Goal: Information Seeking & Learning: Learn about a topic

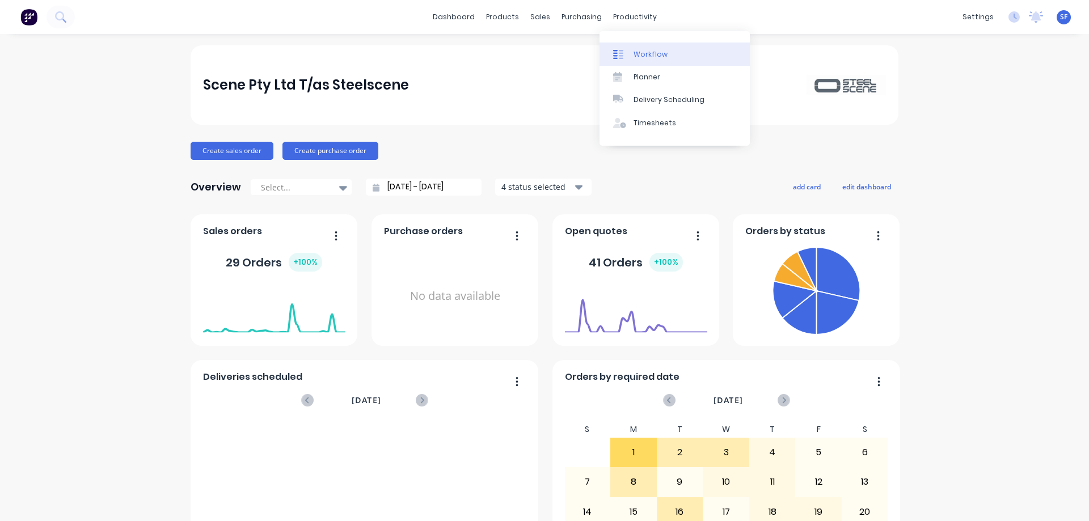
click at [670, 54] on link "Workflow" at bounding box center [675, 54] width 150 height 23
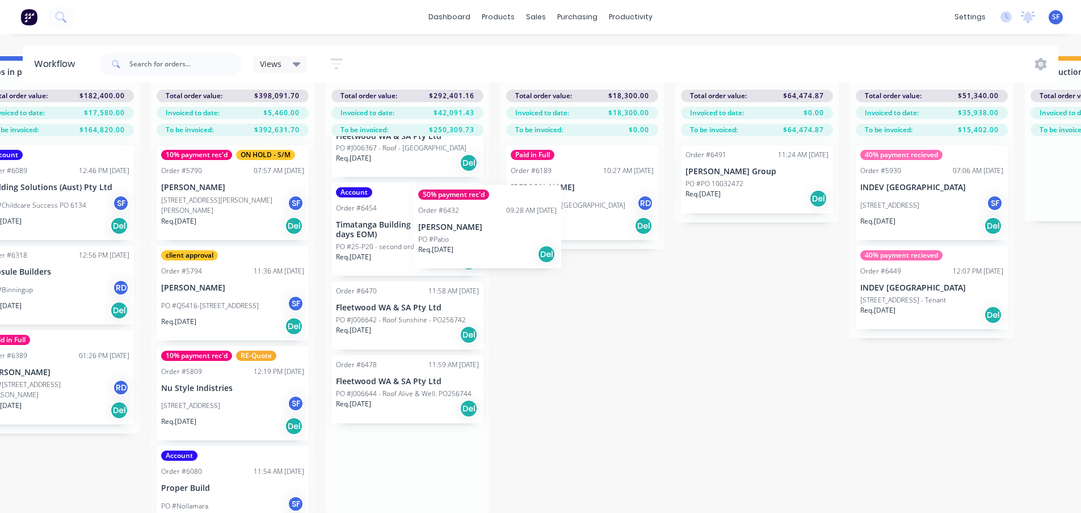
scroll to position [661, 0]
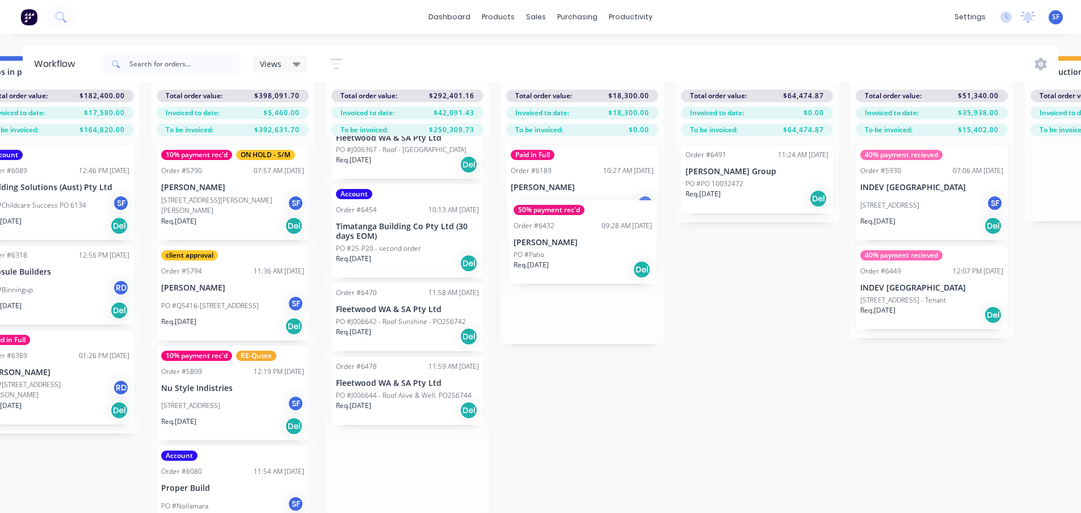
drag, startPoint x: 371, startPoint y: 231, endPoint x: 533, endPoint y: 263, distance: 165.3
click at [552, 256] on div "Submitted 3 Status colour #273444 hex #273444 Save Cancel Summaries Total order…" at bounding box center [159, 284] width 2879 height 457
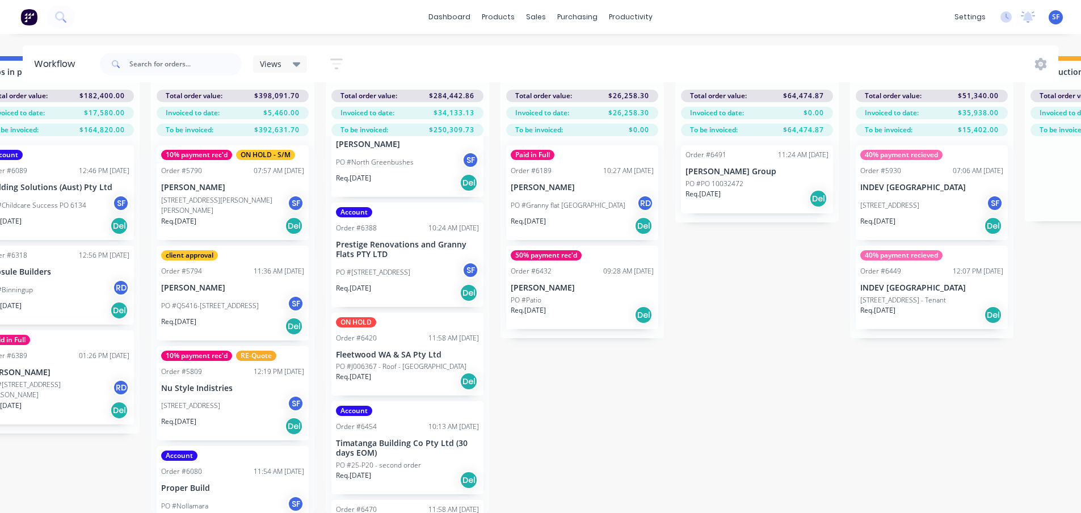
scroll to position [441, 0]
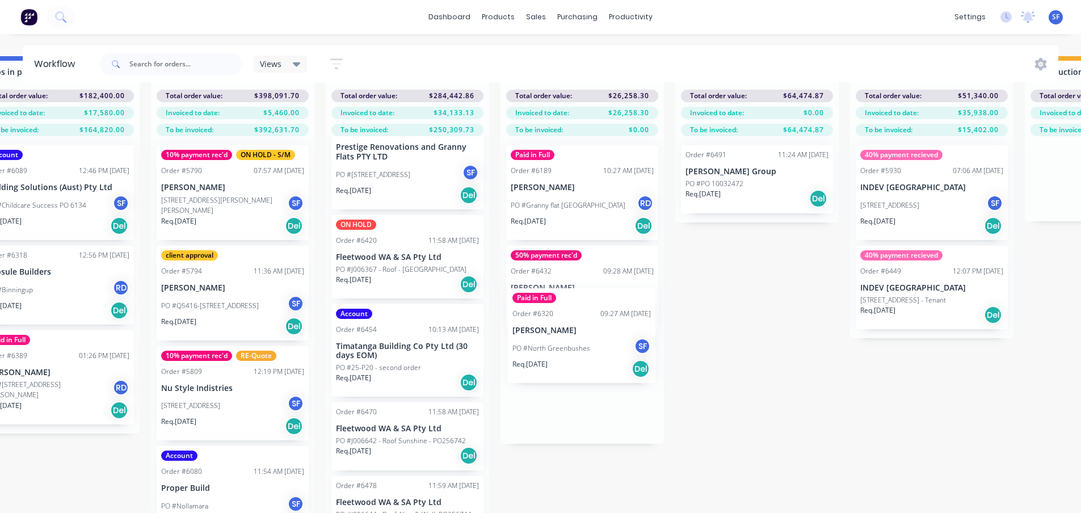
drag, startPoint x: 387, startPoint y: 155, endPoint x: 566, endPoint y: 355, distance: 268.4
click at [566, 355] on div "Submitted 3 Status colour #273444 hex #273444 Save Cancel Summaries Total order…" at bounding box center [159, 284] width 2879 height 457
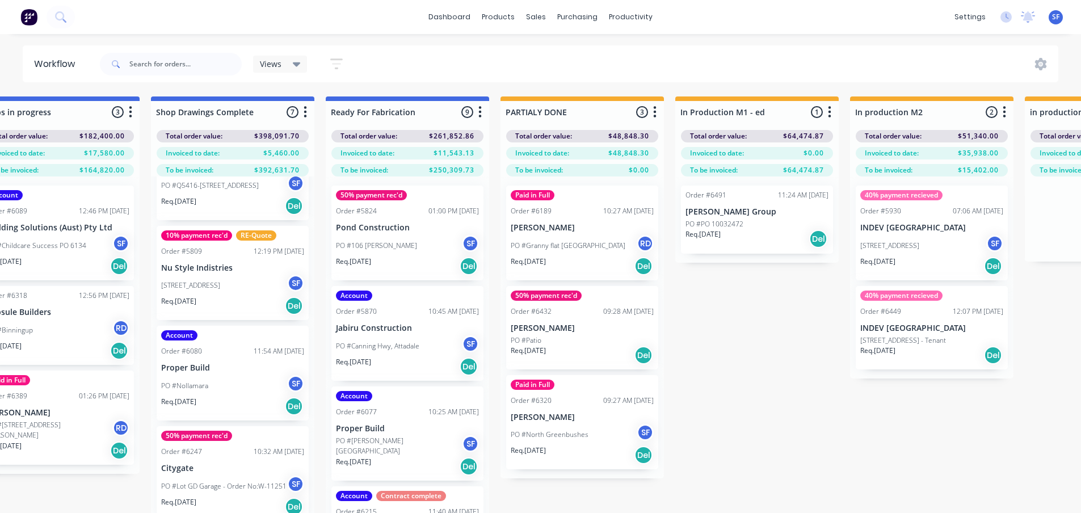
scroll to position [159, 0]
click at [243, 300] on div "Req. [DATE] Del" at bounding box center [232, 306] width 143 height 19
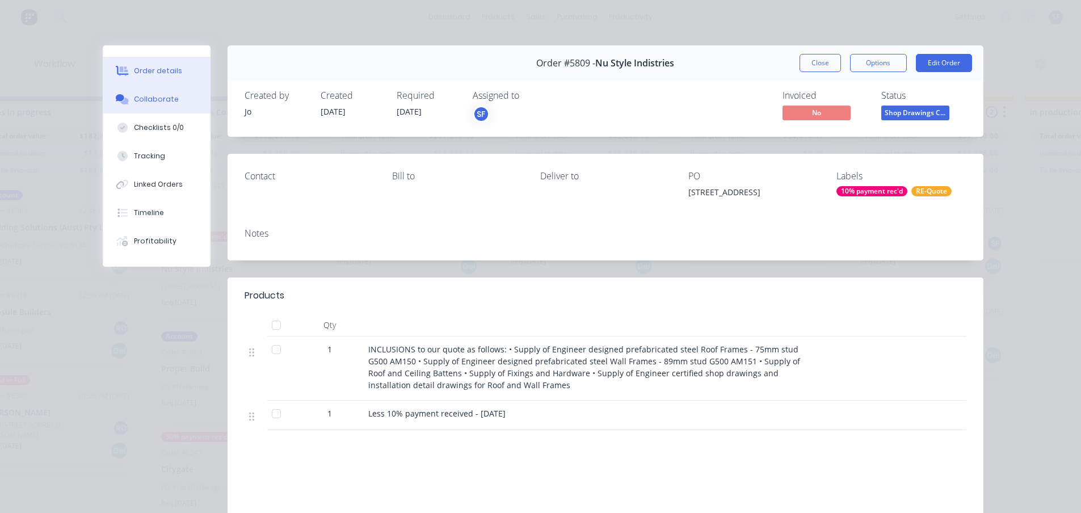
click at [150, 104] on div "Collaborate" at bounding box center [156, 99] width 45 height 10
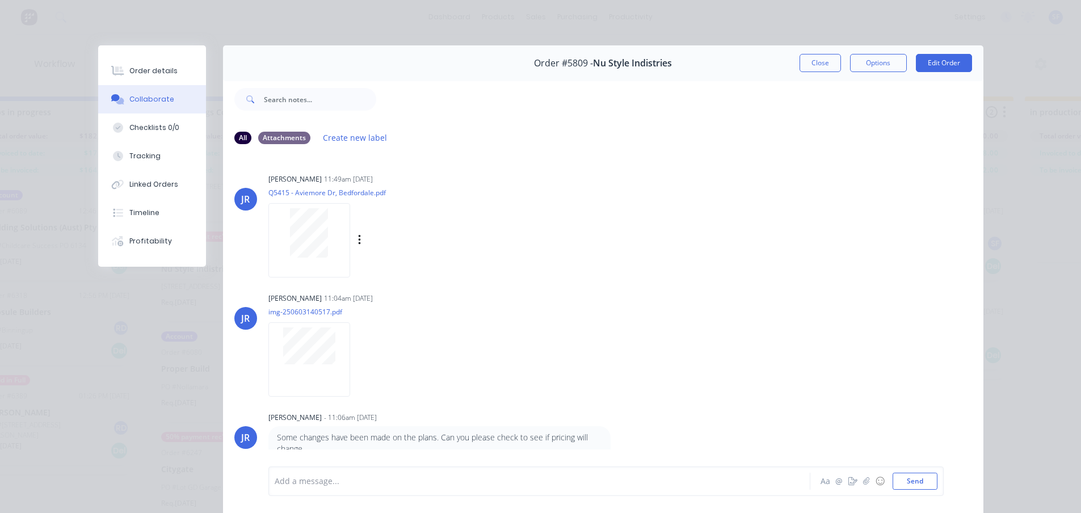
click at [325, 227] on div at bounding box center [308, 232] width 71 height 49
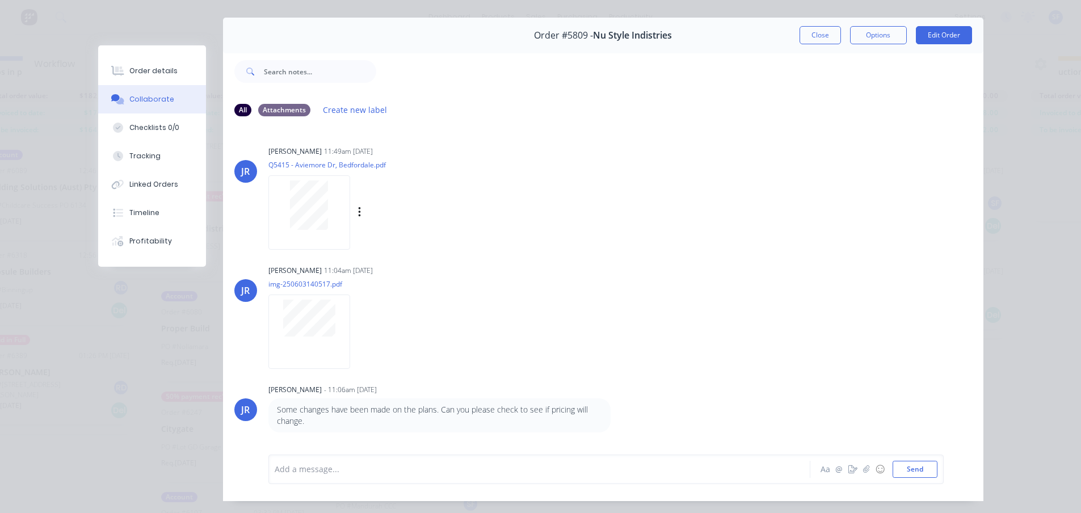
scroll to position [0, 0]
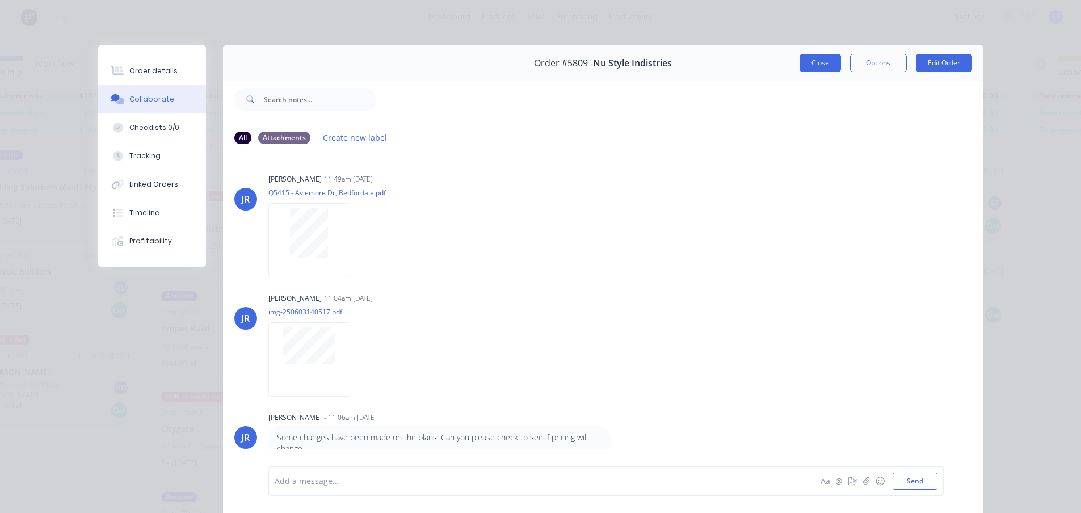
click at [830, 57] on button "Close" at bounding box center [819, 63] width 41 height 18
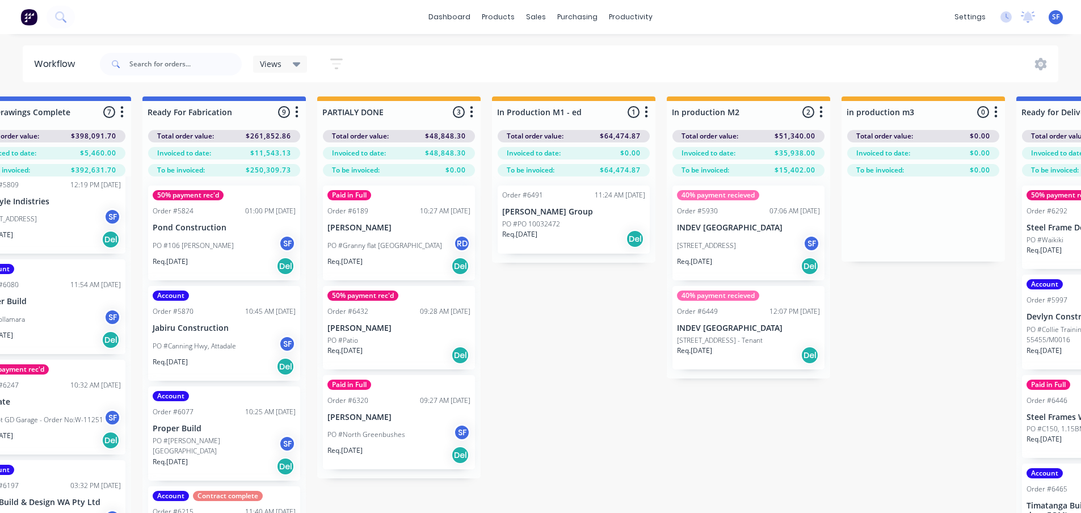
scroll to position [0, 1443]
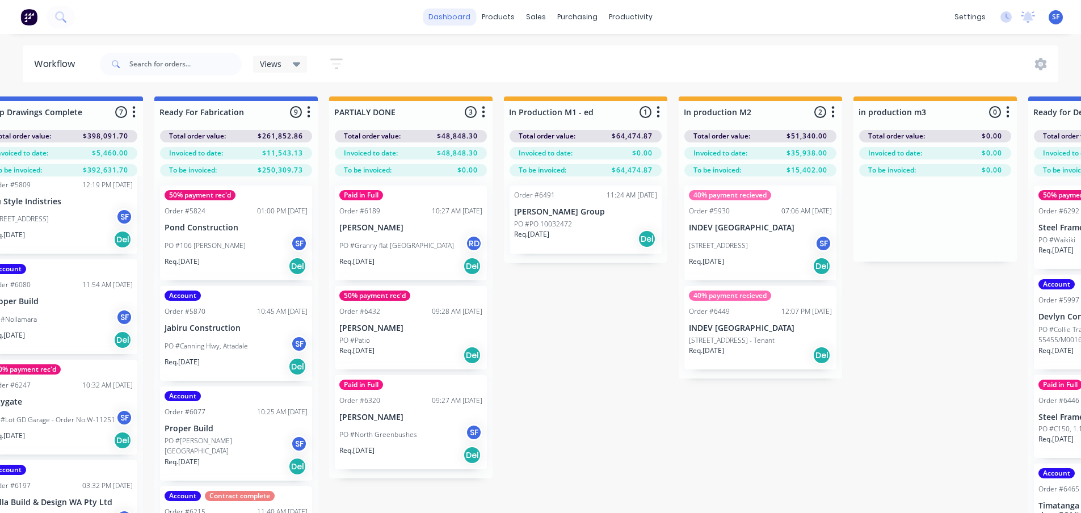
click at [447, 19] on link "dashboard" at bounding box center [449, 17] width 53 height 17
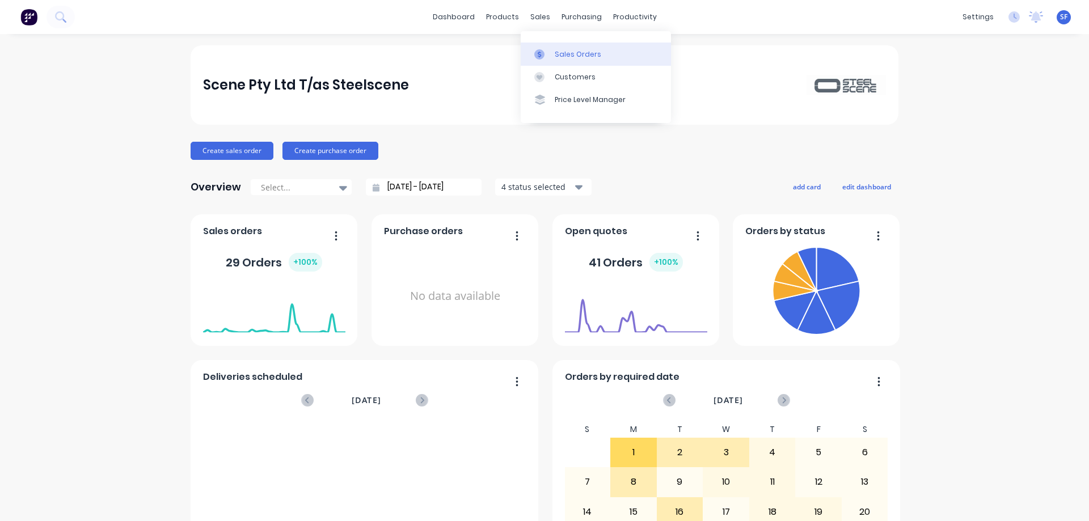
click at [557, 54] on div "Sales Orders" at bounding box center [578, 54] width 47 height 10
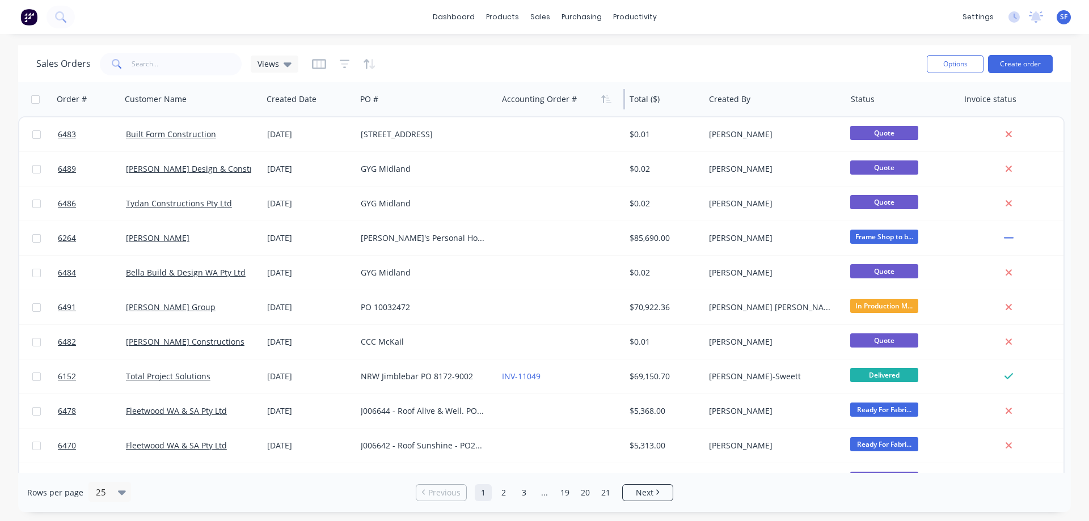
scroll to position [0, 2]
drag, startPoint x: 623, startPoint y: 94, endPoint x: 590, endPoint y: 96, distance: 33.0
click at [590, 96] on div "Accounting Order #" at bounding box center [562, 99] width 128 height 34
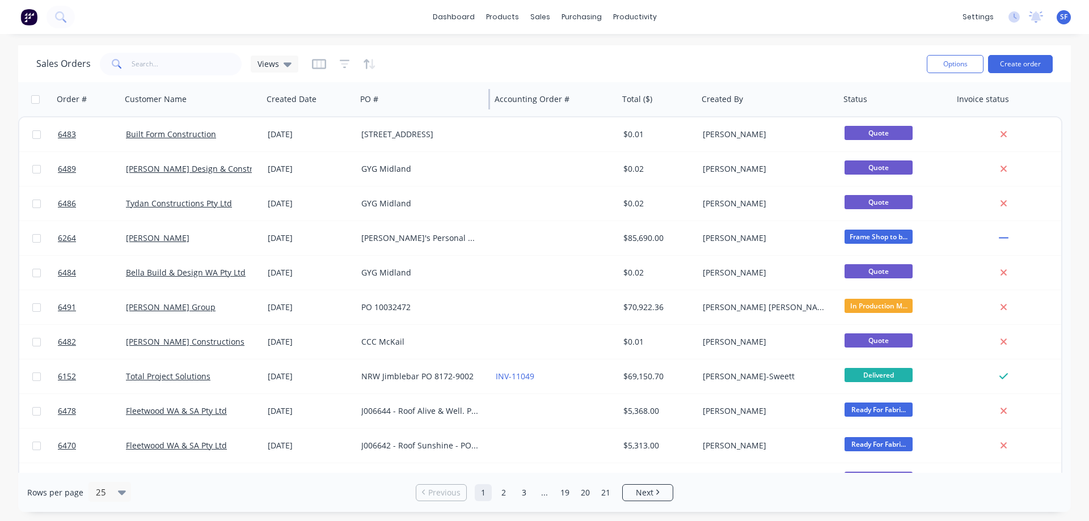
scroll to position [0, 0]
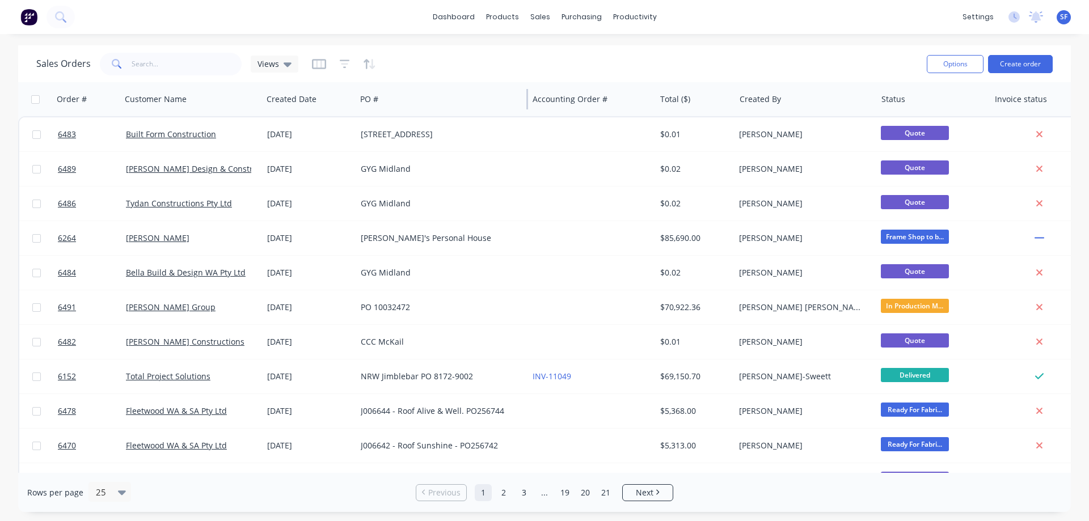
drag, startPoint x: 495, startPoint y: 107, endPoint x: 526, endPoint y: 104, distance: 30.8
click at [526, 104] on div "PO #" at bounding box center [442, 99] width 172 height 34
drag, startPoint x: 655, startPoint y: 98, endPoint x: 642, endPoint y: 96, distance: 12.6
click at [642, 96] on div "Accounting Order #" at bounding box center [592, 99] width 128 height 34
drag, startPoint x: 119, startPoint y: 97, endPoint x: 101, endPoint y: 97, distance: 17.6
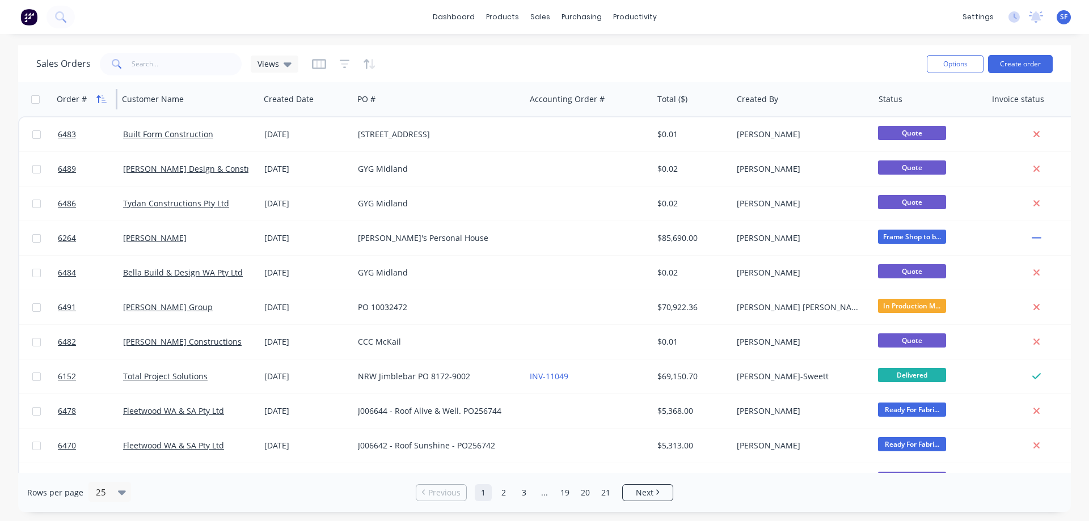
click at [101, 97] on div "Order #" at bounding box center [84, 99] width 65 height 34
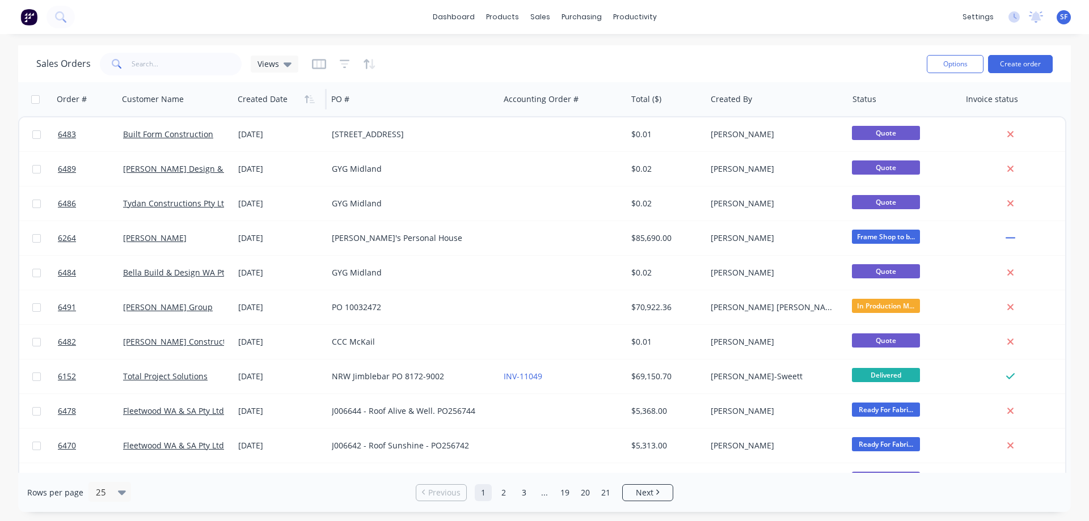
drag, startPoint x: 259, startPoint y: 96, endPoint x: 233, endPoint y: 95, distance: 26.1
click at [233, 95] on div at bounding box center [232, 99] width 2 height 20
drag, startPoint x: 322, startPoint y: 94, endPoint x: 305, endPoint y: 95, distance: 17.0
click at [305, 95] on div "Created Date" at bounding box center [280, 99] width 94 height 34
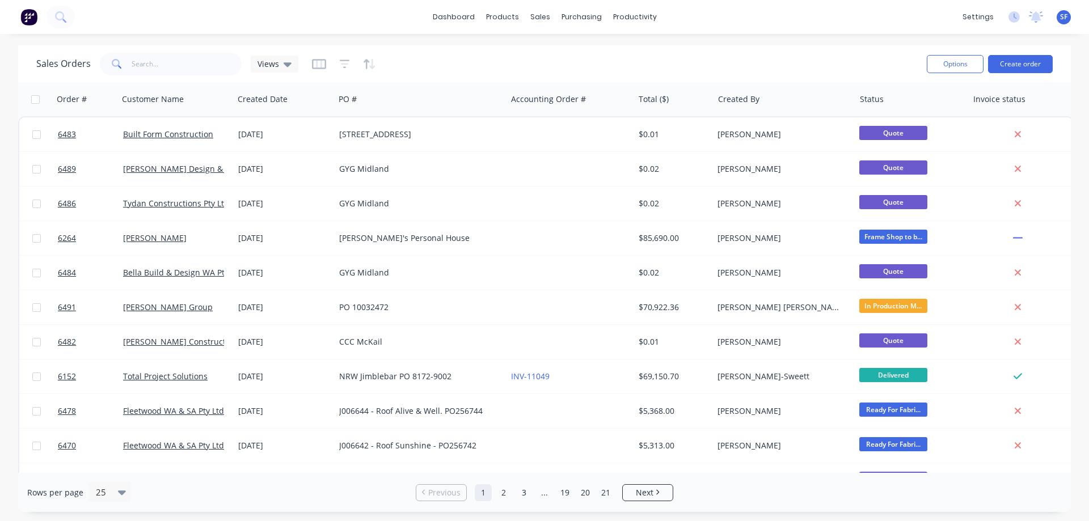
click at [332, 9] on div "dashboard products sales purchasing productivity dashboard products Product Cat…" at bounding box center [544, 17] width 1089 height 34
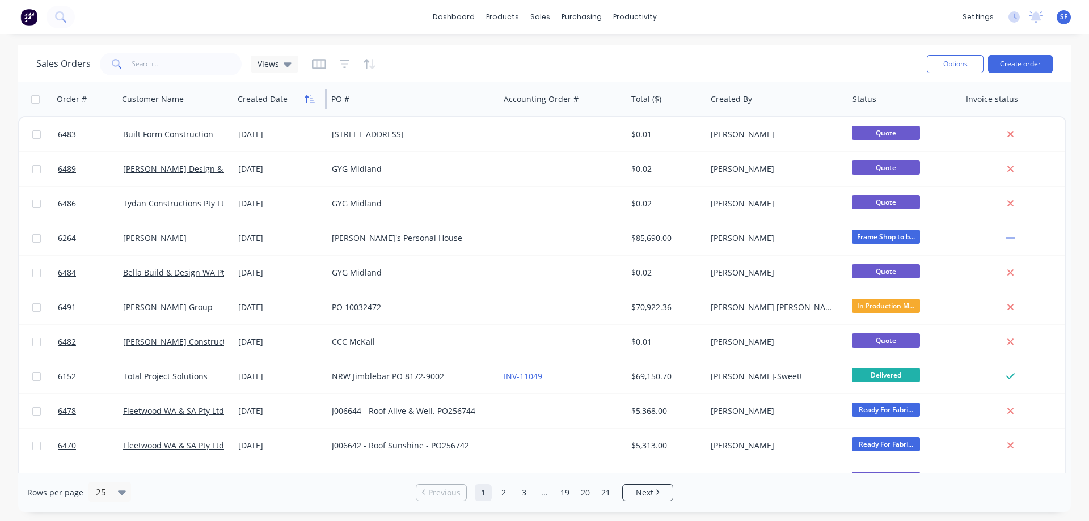
drag, startPoint x: 333, startPoint y: 102, endPoint x: 309, endPoint y: 100, distance: 24.5
click at [309, 100] on div "Created Date" at bounding box center [280, 99] width 94 height 34
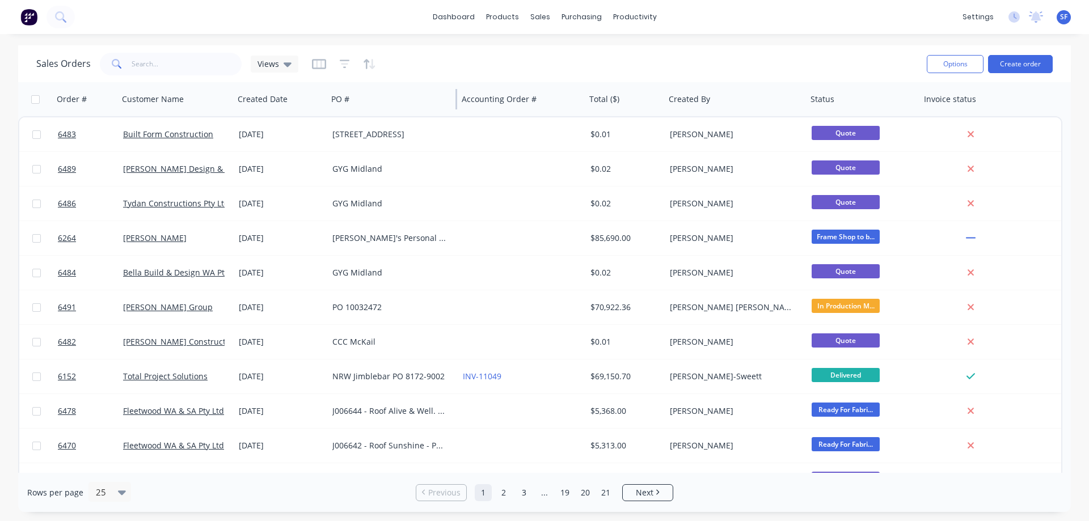
drag, startPoint x: 498, startPoint y: 101, endPoint x: 456, endPoint y: 99, distance: 42.0
click at [456, 99] on div at bounding box center [457, 99] width 2 height 20
drag, startPoint x: 584, startPoint y: 100, endPoint x: 570, endPoint y: 100, distance: 14.8
click at [570, 100] on div "Accounting Order #" at bounding box center [521, 99] width 128 height 34
drag, startPoint x: 584, startPoint y: 100, endPoint x: 578, endPoint y: 100, distance: 6.8
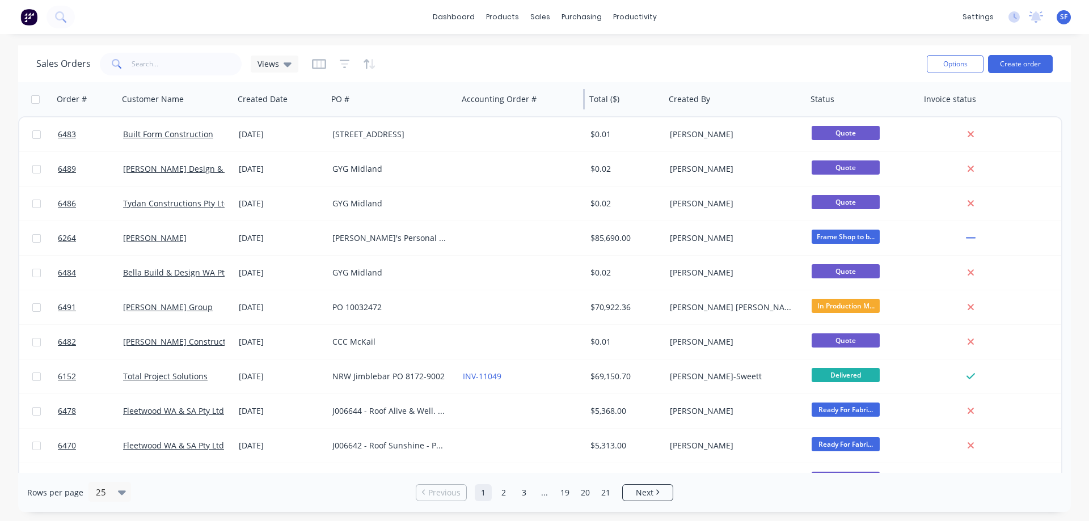
click at [578, 100] on div "Accounting Order #" at bounding box center [521, 99] width 128 height 34
drag, startPoint x: 664, startPoint y: 94, endPoint x: 650, endPoint y: 92, distance: 14.2
click at [650, 92] on div "Total ($)" at bounding box center [623, 99] width 77 height 34
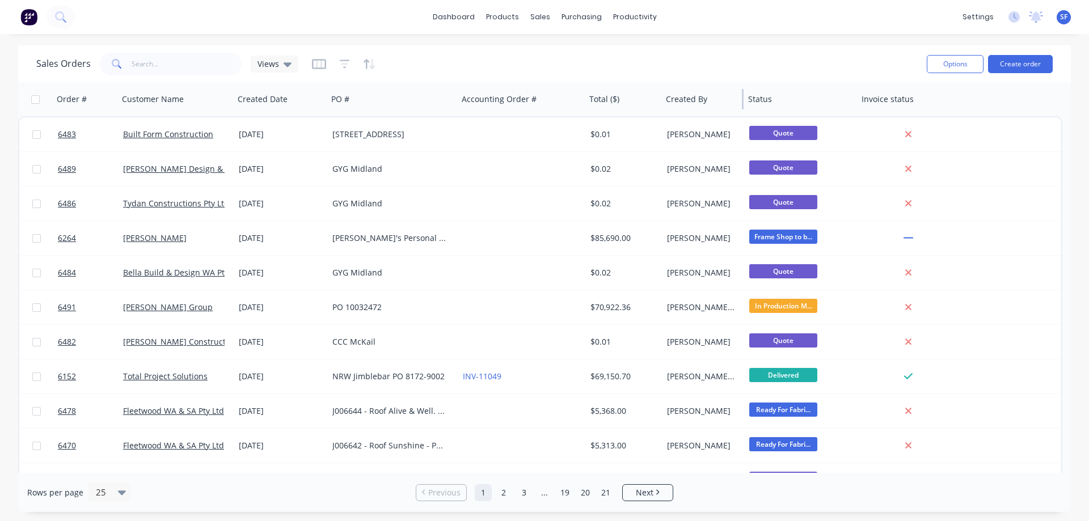
drag, startPoint x: 803, startPoint y: 95, endPoint x: 739, endPoint y: 96, distance: 64.1
click at [739, 96] on div "Created By" at bounding box center [703, 99] width 82 height 34
drag, startPoint x: 857, startPoint y: 92, endPoint x: 833, endPoint y: 92, distance: 23.8
click at [833, 92] on div at bounding box center [833, 99] width 2 height 20
drag, startPoint x: 937, startPoint y: 97, endPoint x: 911, endPoint y: 95, distance: 26.7
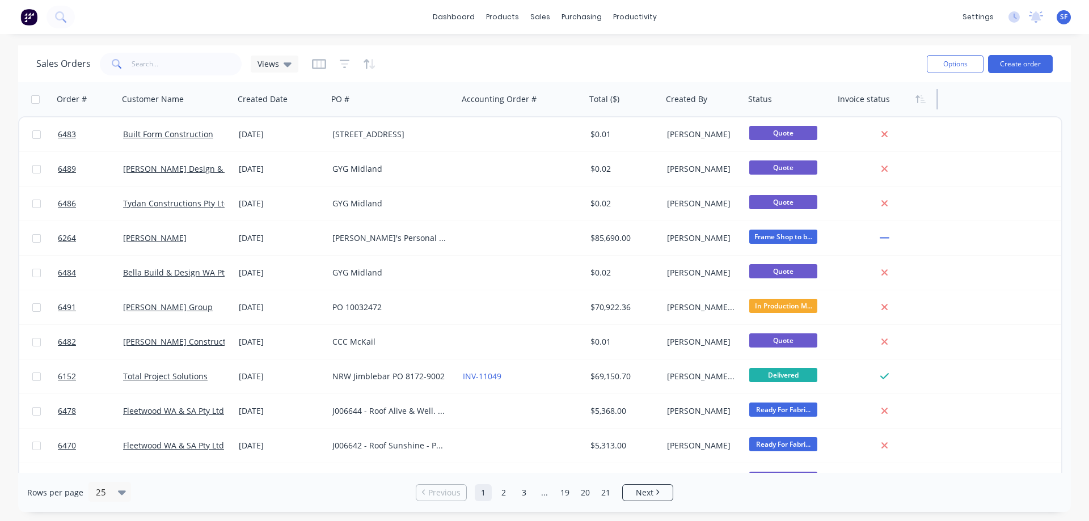
click at [911, 95] on div "Invoice status" at bounding box center [885, 99] width 105 height 34
drag, startPoint x: 983, startPoint y: 99, endPoint x: 1012, endPoint y: 90, distance: 30.2
click at [1012, 90] on div "Order # Customer Name Created Date PO # Accounting Order # Total ($) Created By…" at bounding box center [540, 99] width 1045 height 34
click at [1011, 90] on div "Order # Customer Name Created Date PO # Accounting Order # Total ($) Created By…" at bounding box center [540, 99] width 1045 height 34
click at [960, 60] on button "Options" at bounding box center [955, 64] width 57 height 18
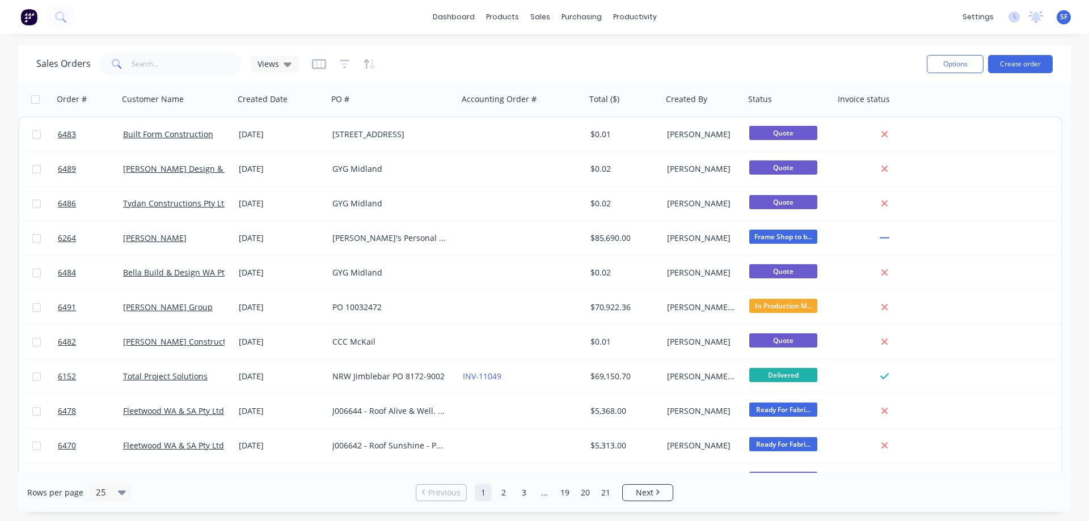
click at [1041, 98] on div "Order # Customer Name Created Date PO # Accounting Order # Total ($) Created By…" at bounding box center [540, 99] width 1045 height 34
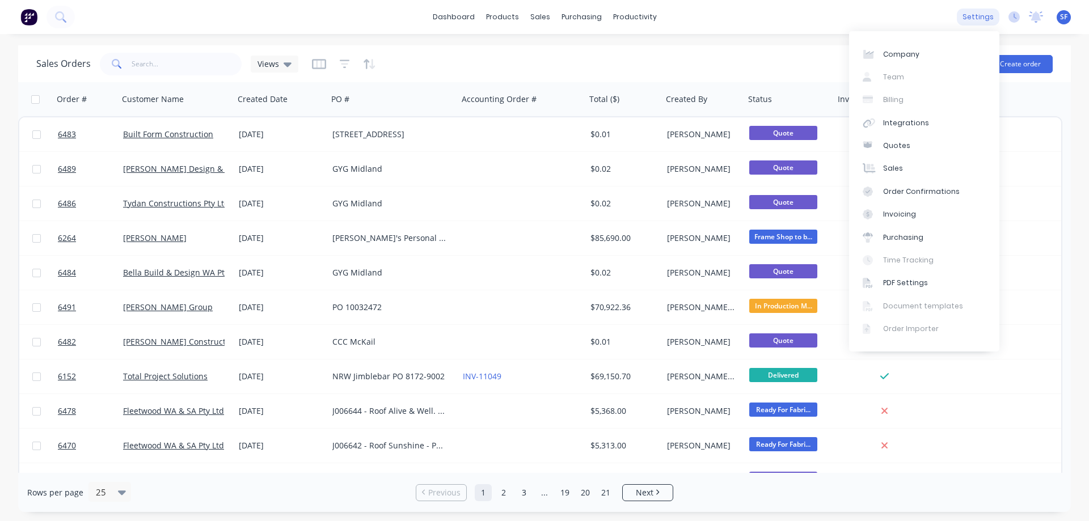
click at [985, 15] on div "settings" at bounding box center [978, 17] width 43 height 17
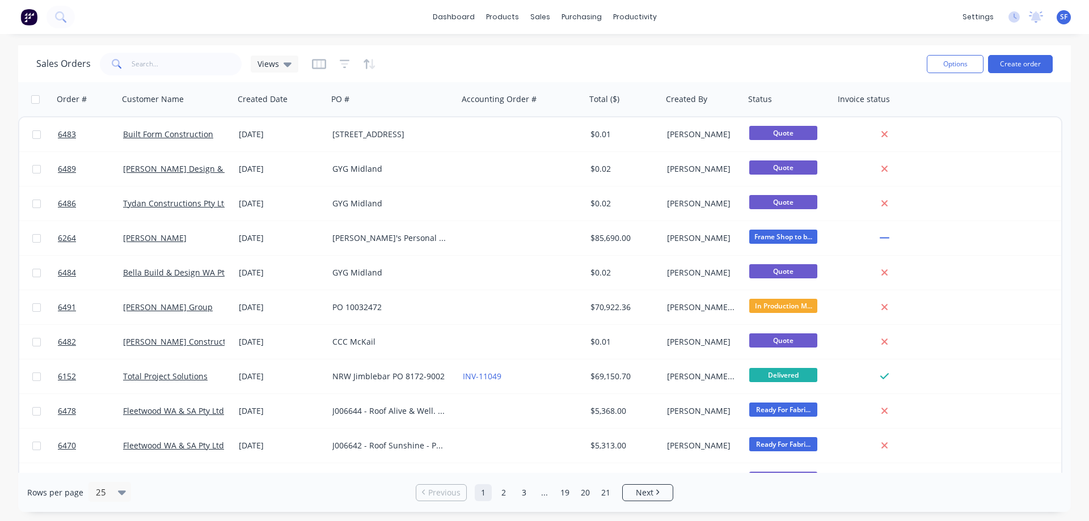
click at [27, 16] on img at bounding box center [28, 17] width 17 height 17
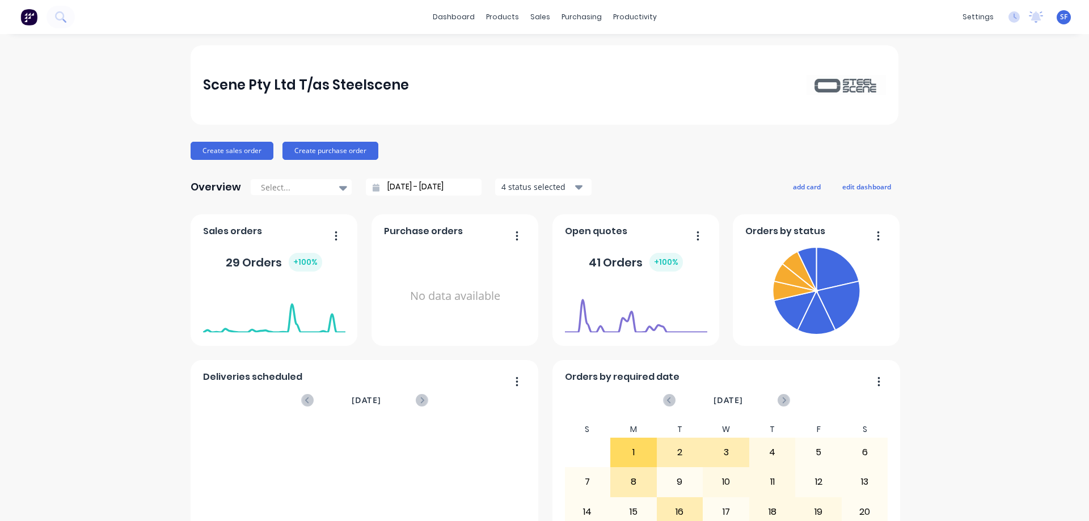
click at [630, 351] on div "[DATE] Orders: 0" at bounding box center [636, 333] width 142 height 107
click at [697, 241] on icon "button" at bounding box center [698, 235] width 3 height 11
click at [416, 232] on span "Purchase orders" at bounding box center [423, 232] width 79 height 14
click at [212, 230] on span "Sales orders" at bounding box center [232, 232] width 59 height 14
click at [335, 235] on icon "button" at bounding box center [336, 235] width 3 height 11
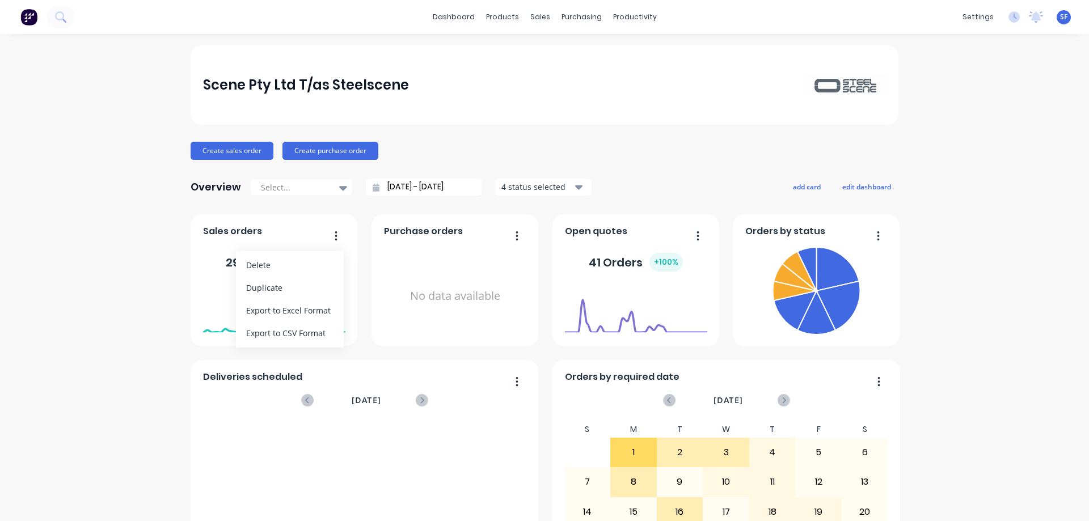
click at [335, 235] on icon "button" at bounding box center [336, 235] width 3 height 11
click at [339, 188] on icon at bounding box center [343, 188] width 8 height 5
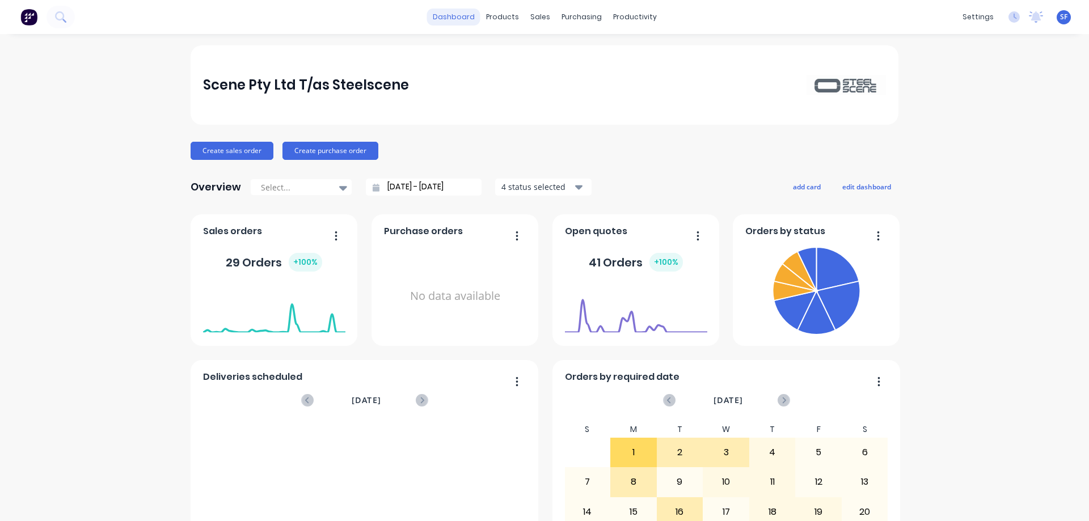
click at [445, 11] on link "dashboard" at bounding box center [453, 17] width 53 height 17
click at [562, 55] on div "Sales Orders" at bounding box center [578, 54] width 47 height 10
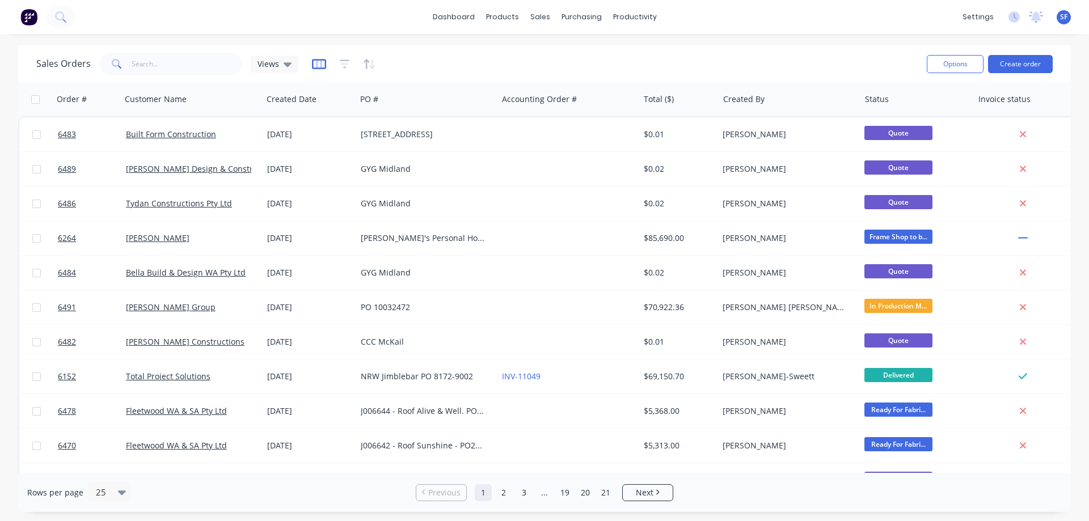
click at [321, 67] on icon "button" at bounding box center [319, 63] width 14 height 11
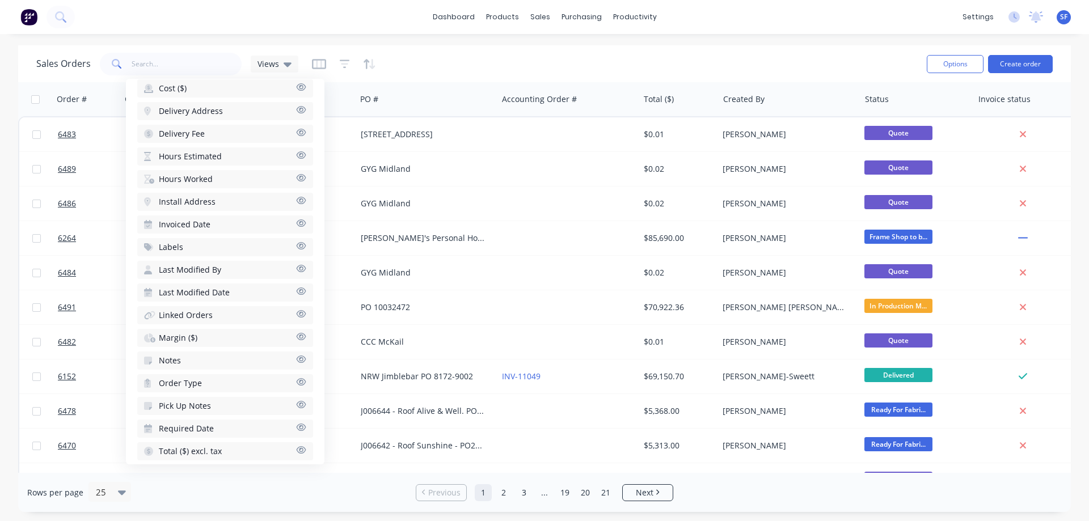
scroll to position [373, 0]
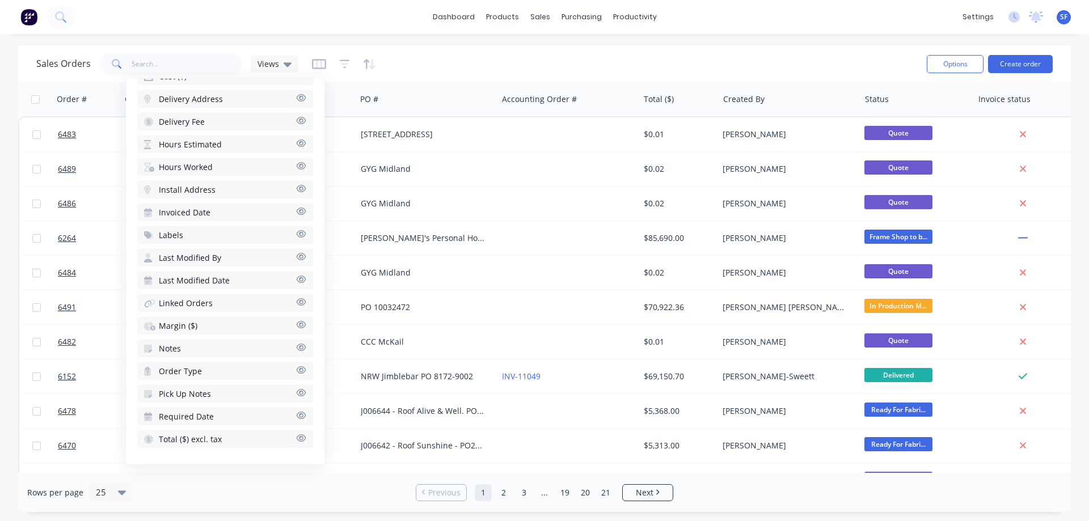
click at [296, 418] on icon "button" at bounding box center [301, 415] width 10 height 9
click at [301, 18] on div "dashboard products sales purchasing productivity dashboard products Product Cat…" at bounding box center [544, 17] width 1089 height 34
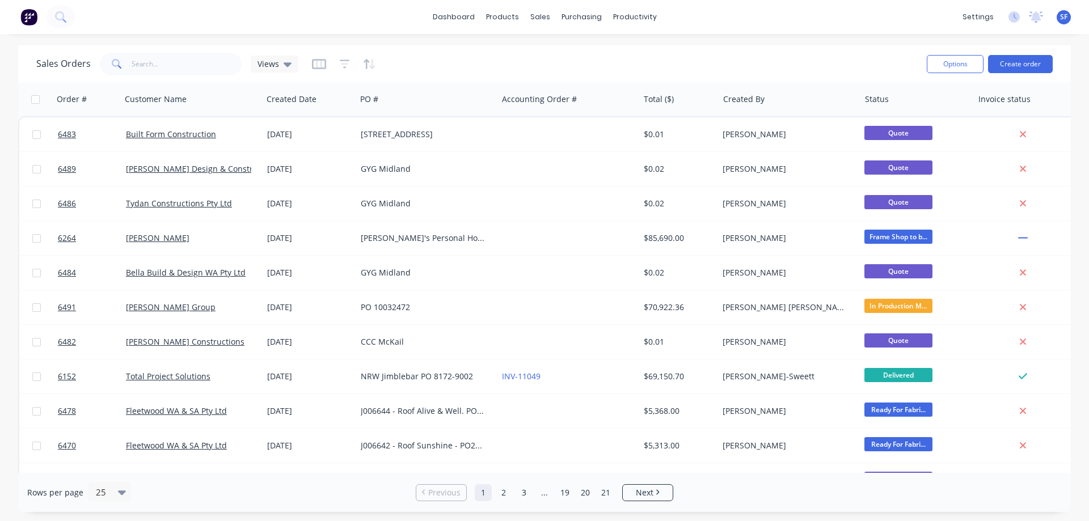
drag, startPoint x: 781, startPoint y: 473, endPoint x: 900, endPoint y: 473, distance: 119.1
click at [900, 473] on div "Rows per page 25 Previous 1 2 3 ... 19 20 21 Next" at bounding box center [544, 492] width 1053 height 39
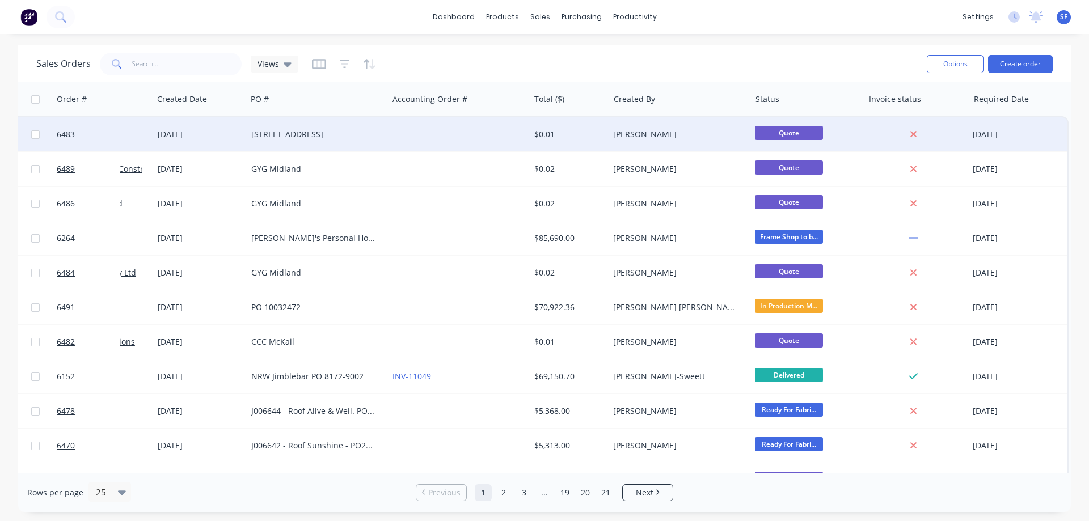
click at [1013, 137] on div "[DATE]" at bounding box center [1018, 134] width 90 height 11
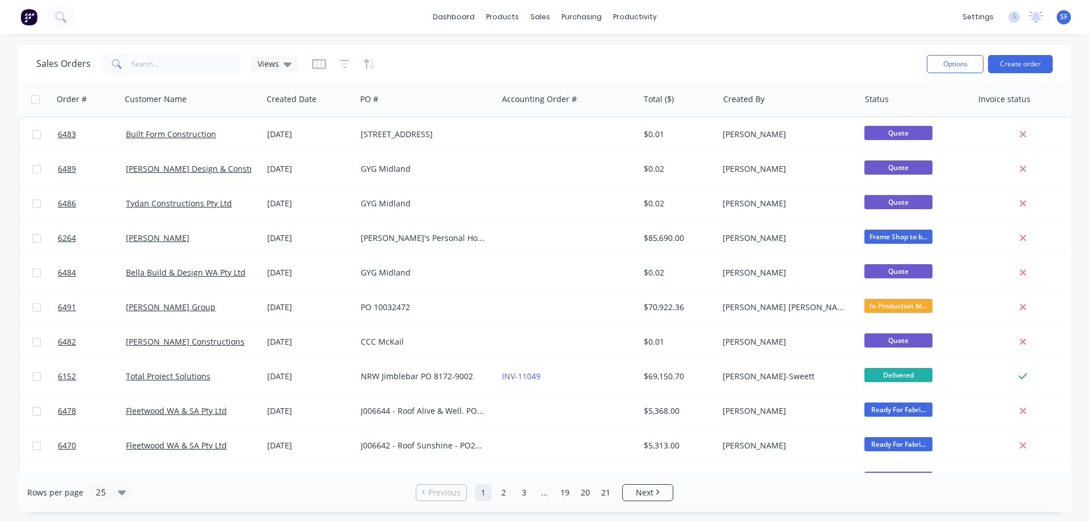
scroll to position [0, 16]
click at [339, 98] on icon "button" at bounding box center [341, 99] width 5 height 8
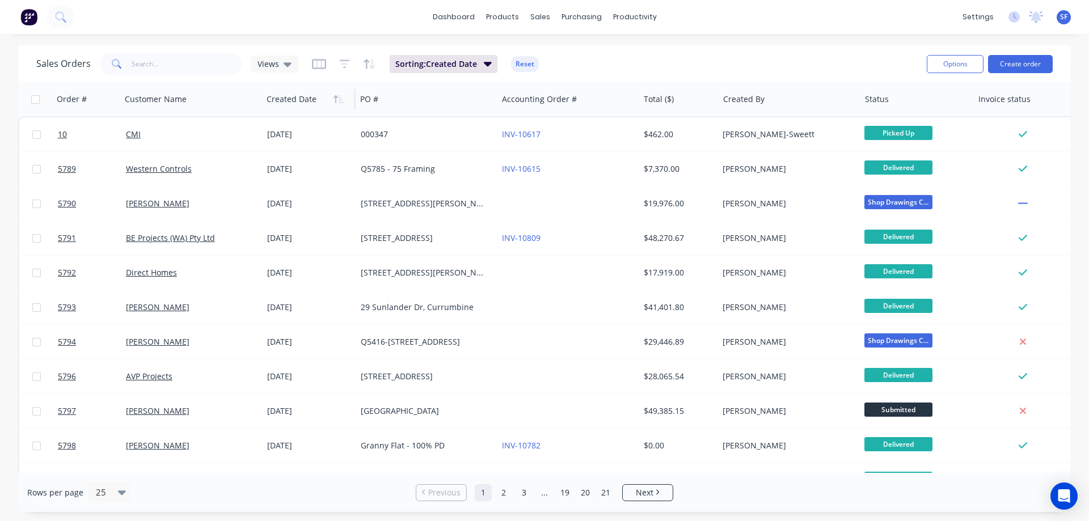
click at [339, 98] on icon "button" at bounding box center [341, 99] width 5 height 8
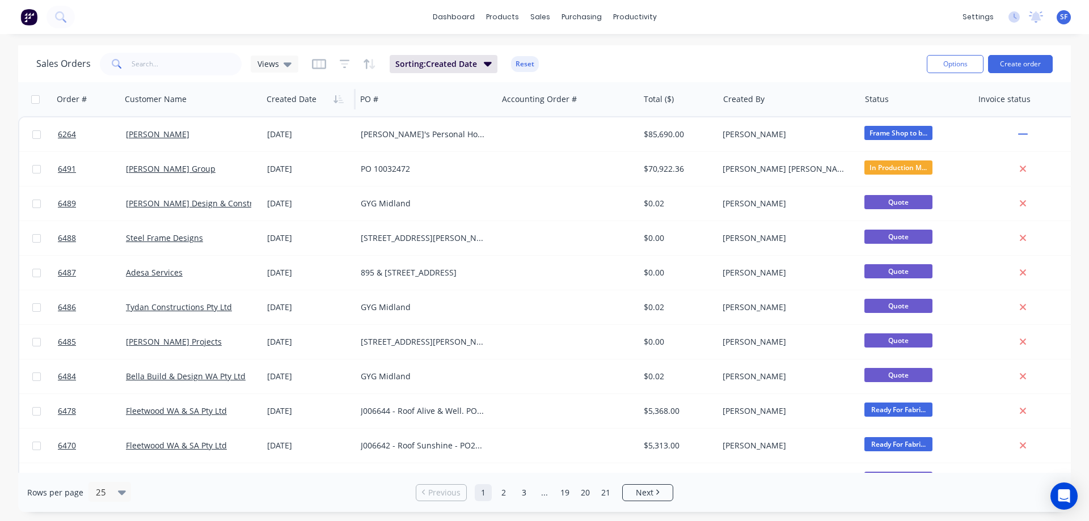
click at [303, 107] on div at bounding box center [307, 99] width 81 height 23
click at [332, 106] on button "button" at bounding box center [338, 99] width 17 height 17
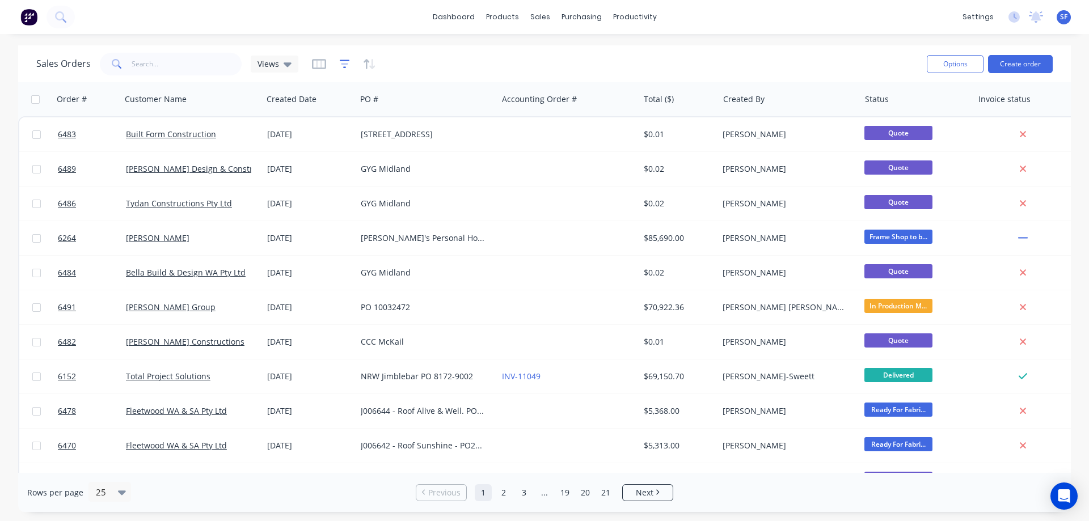
click at [347, 64] on icon "button" at bounding box center [345, 63] width 10 height 11
click at [288, 67] on icon at bounding box center [288, 64] width 8 height 12
click at [367, 66] on icon "button" at bounding box center [369, 63] width 13 height 11
click at [363, 60] on icon "button" at bounding box center [369, 63] width 13 height 11
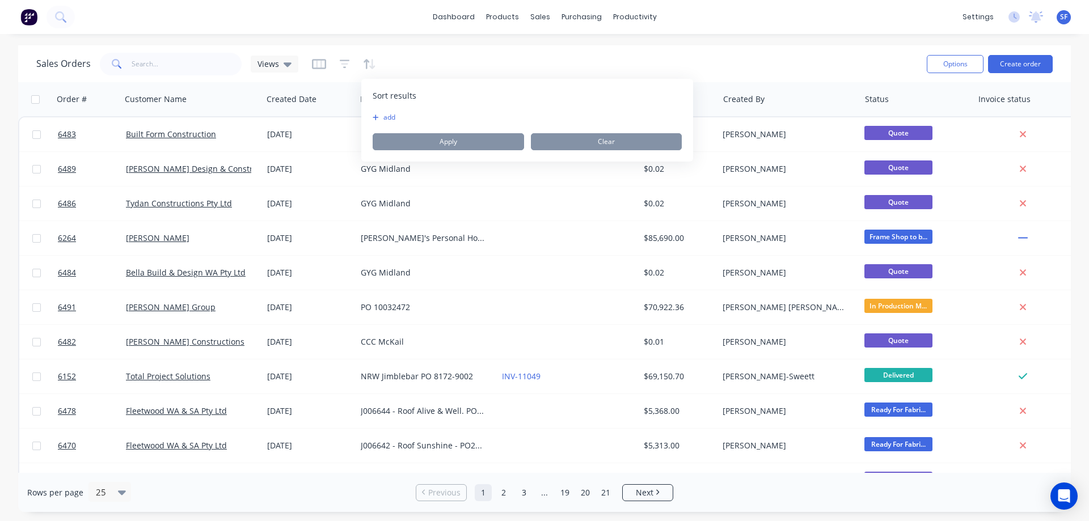
click at [387, 115] on button "add" at bounding box center [380, 117] width 14 height 9
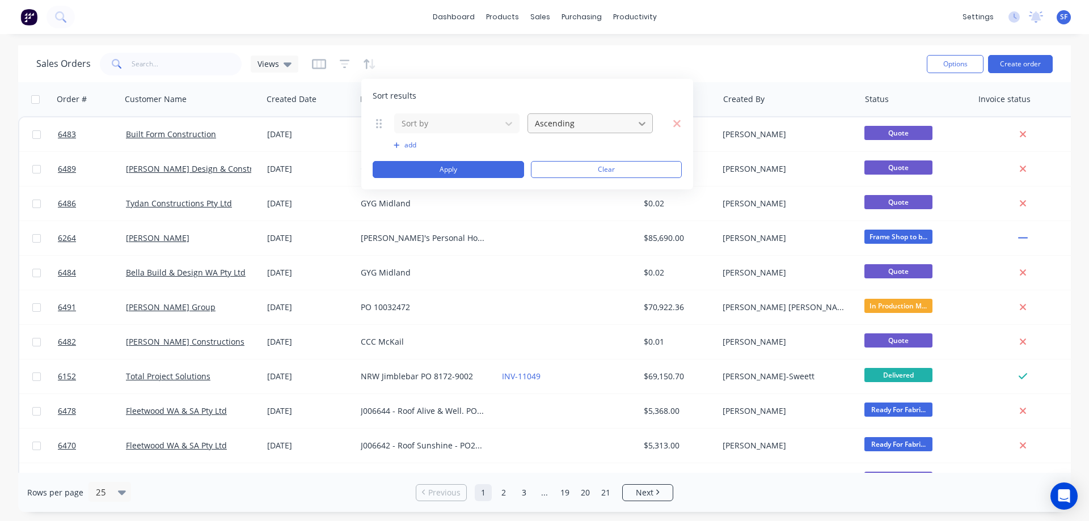
click at [646, 121] on icon at bounding box center [642, 123] width 11 height 11
click at [609, 148] on div "Ascending" at bounding box center [590, 150] width 125 height 21
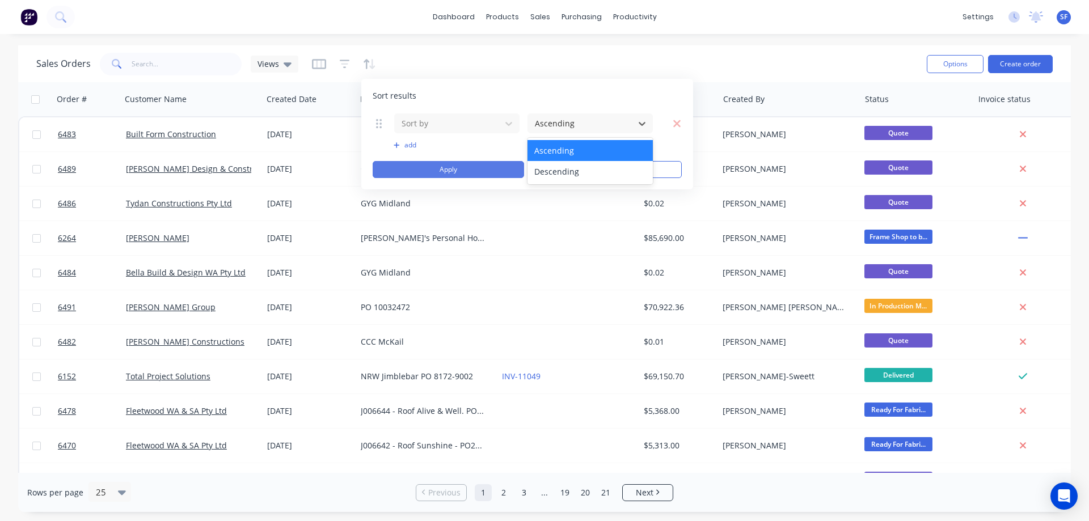
click at [454, 163] on button "Apply" at bounding box center [448, 169] width 151 height 17
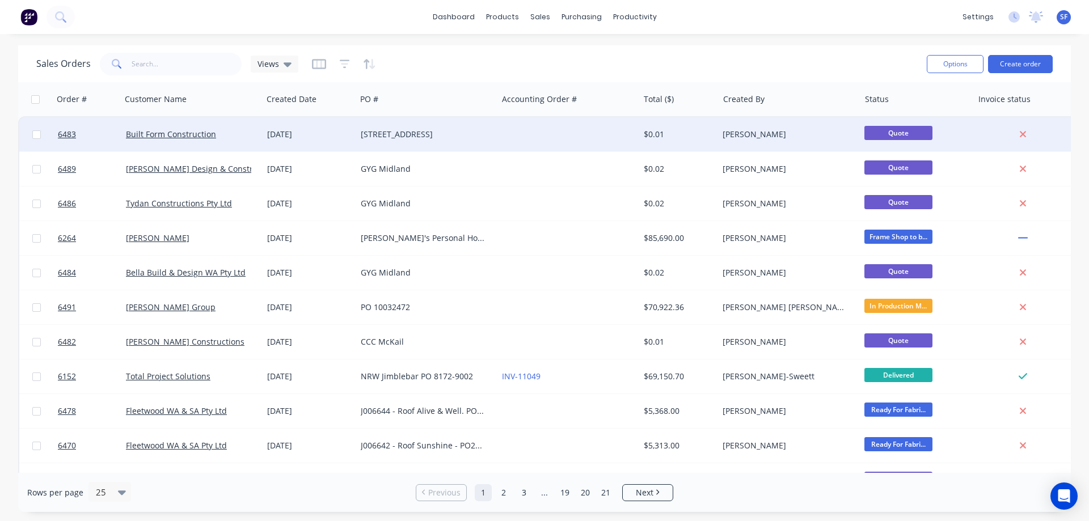
click at [293, 130] on div "[DATE]" at bounding box center [309, 134] width 85 height 11
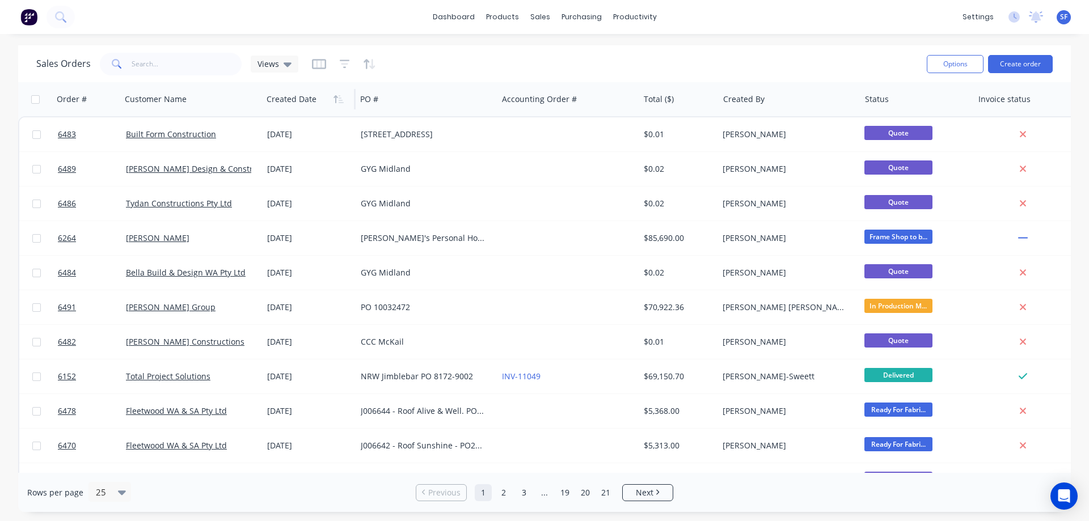
click at [289, 100] on div at bounding box center [307, 99] width 81 height 23
click at [334, 101] on icon "button" at bounding box center [339, 99] width 10 height 9
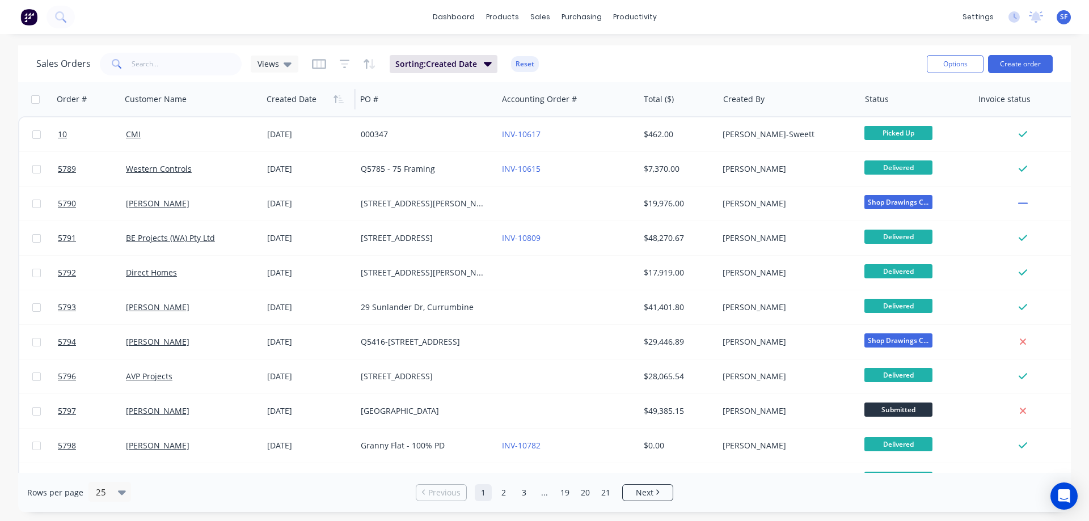
click at [334, 101] on icon "button" at bounding box center [339, 99] width 10 height 9
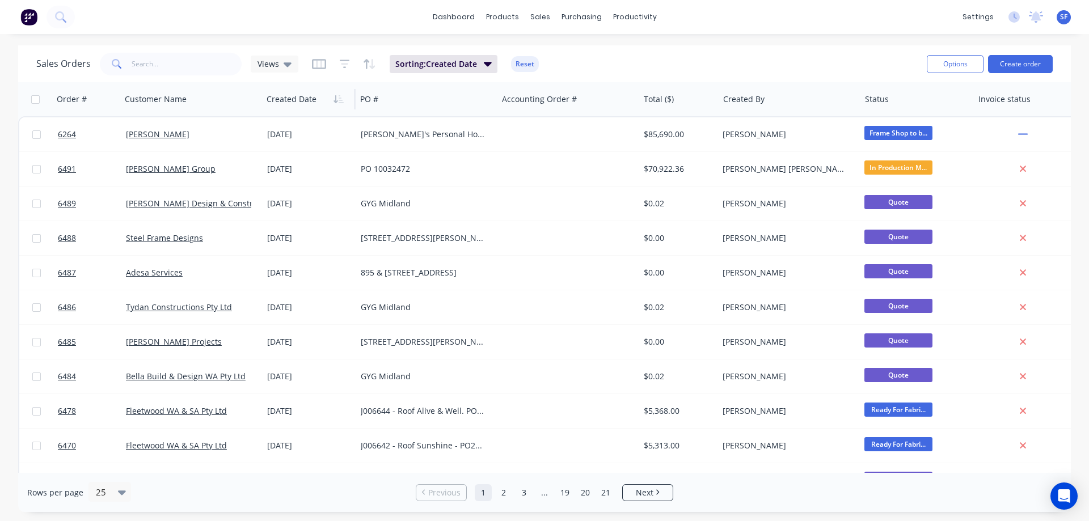
click at [334, 101] on icon "button" at bounding box center [339, 99] width 10 height 9
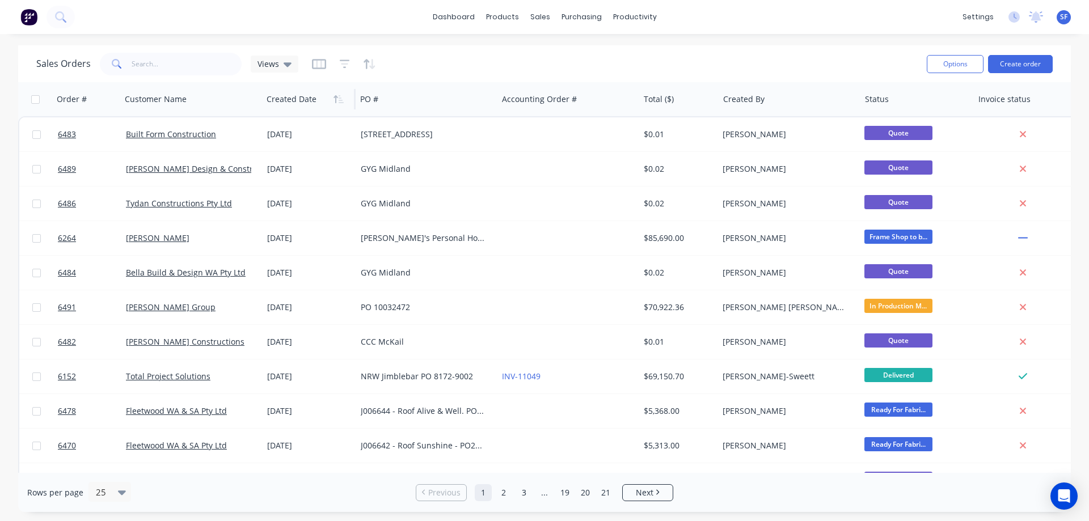
click at [334, 101] on icon "button" at bounding box center [339, 99] width 10 height 9
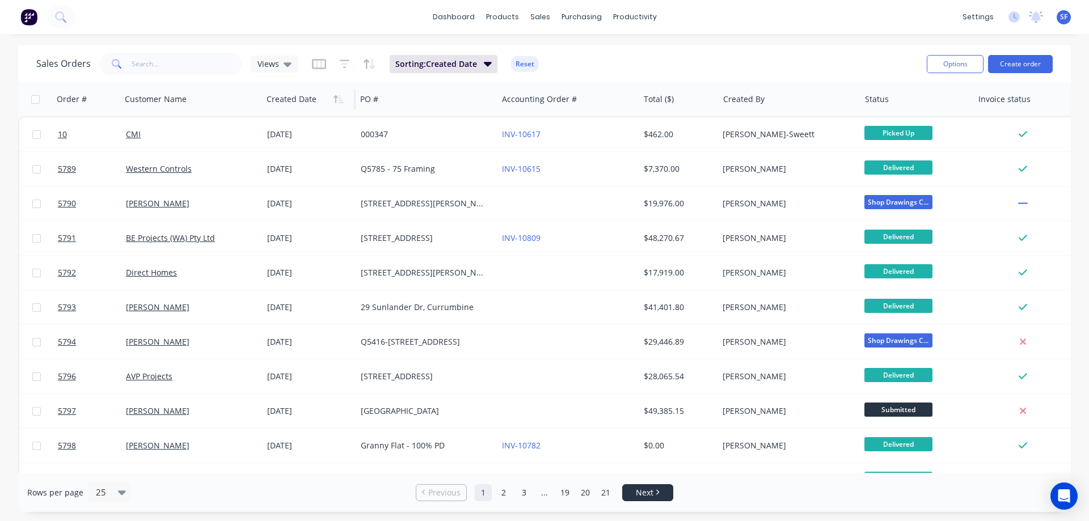
click at [637, 499] on li "Next" at bounding box center [647, 493] width 51 height 17
click at [609, 494] on link "21" at bounding box center [605, 493] width 17 height 17
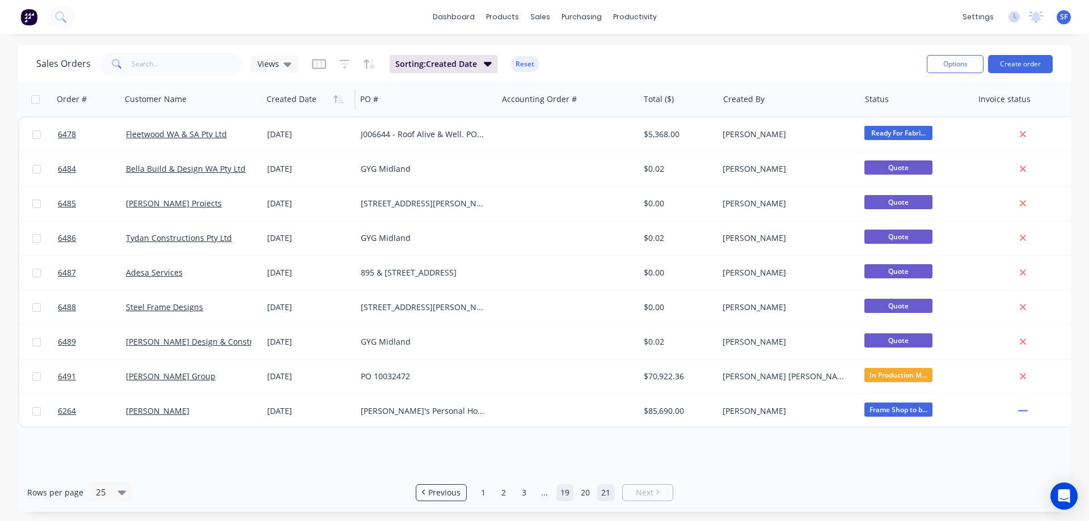
drag, startPoint x: 584, startPoint y: 491, endPoint x: 572, endPoint y: 491, distance: 12.5
click at [583, 491] on link "20" at bounding box center [585, 493] width 17 height 17
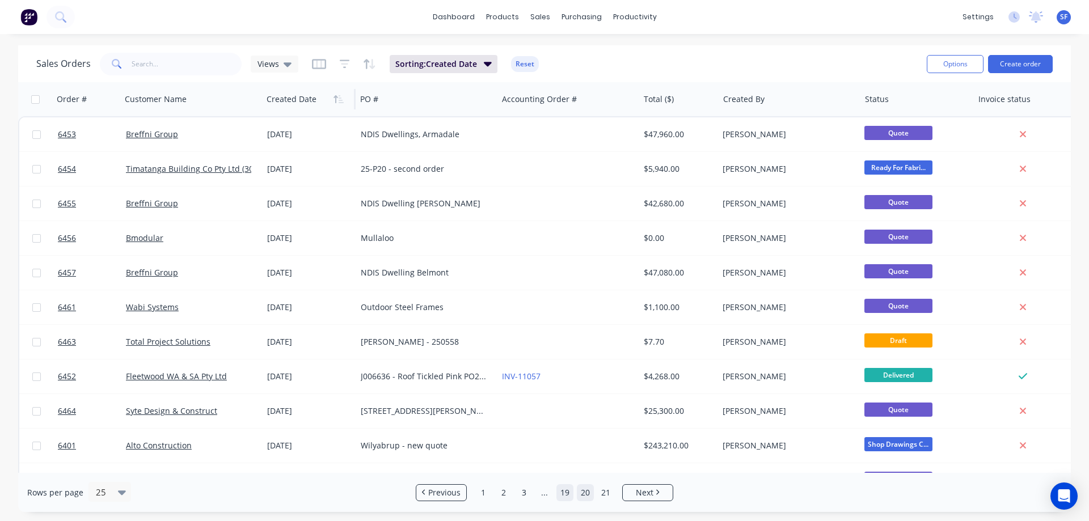
click at [566, 491] on link "19" at bounding box center [565, 493] width 17 height 17
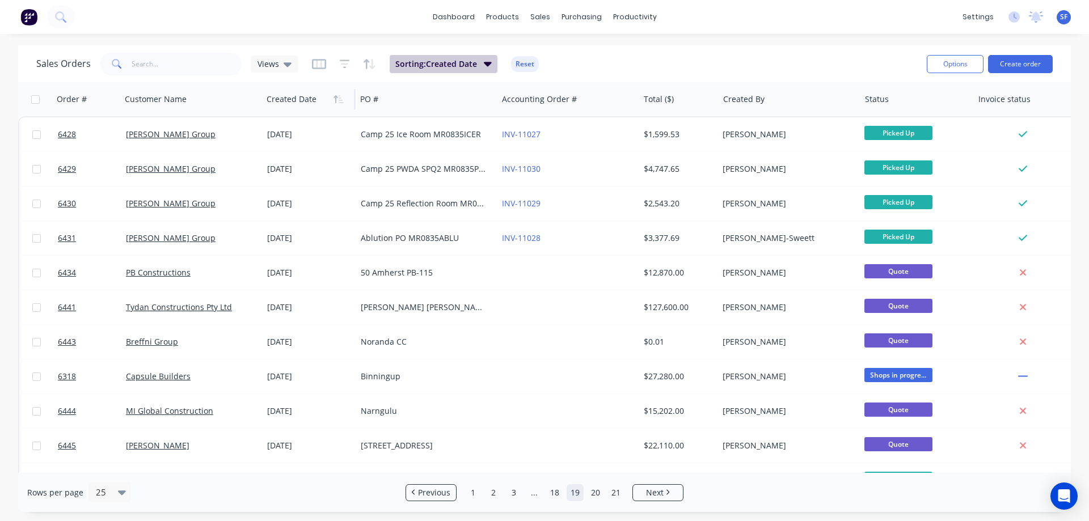
click at [492, 63] on button "Sorting: Created Date" at bounding box center [444, 64] width 108 height 18
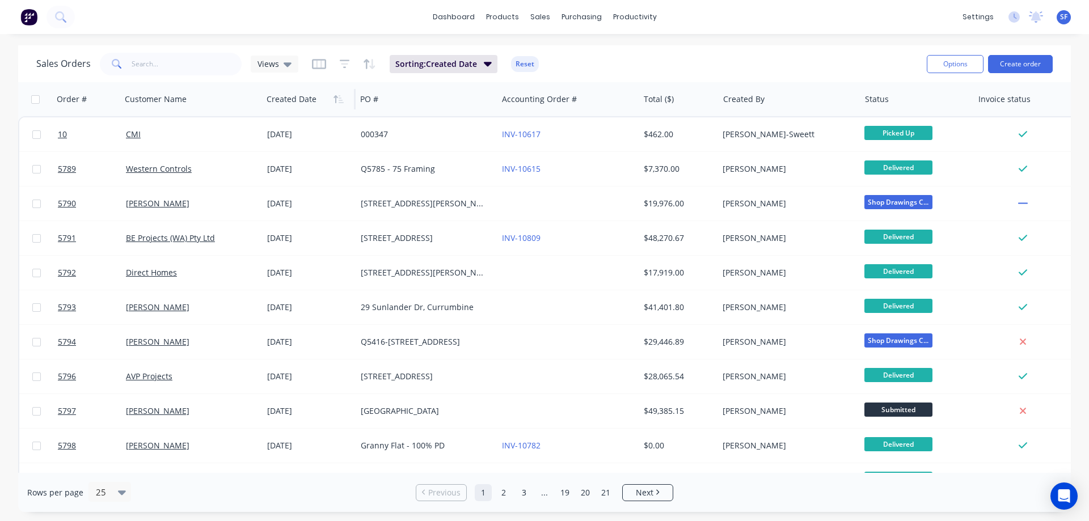
click at [316, 106] on div at bounding box center [307, 99] width 81 height 23
click at [339, 102] on icon "button" at bounding box center [341, 99] width 5 height 8
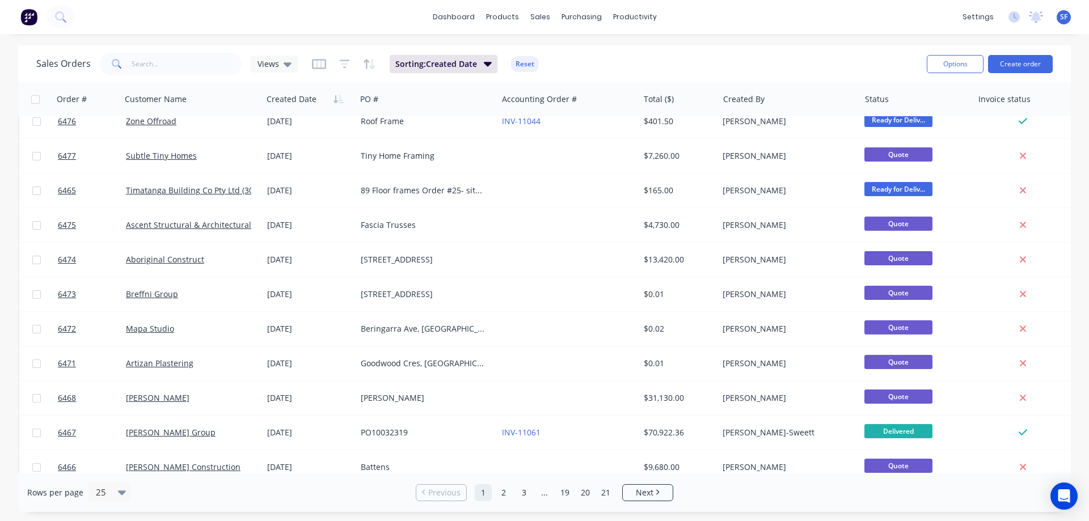
scroll to position [514, 0]
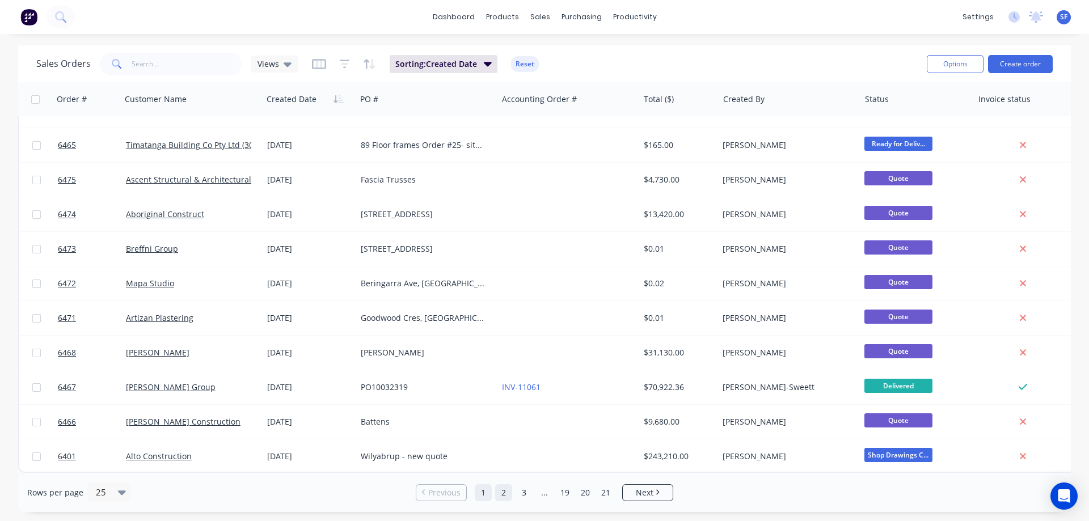
click at [503, 492] on link "2" at bounding box center [503, 493] width 17 height 17
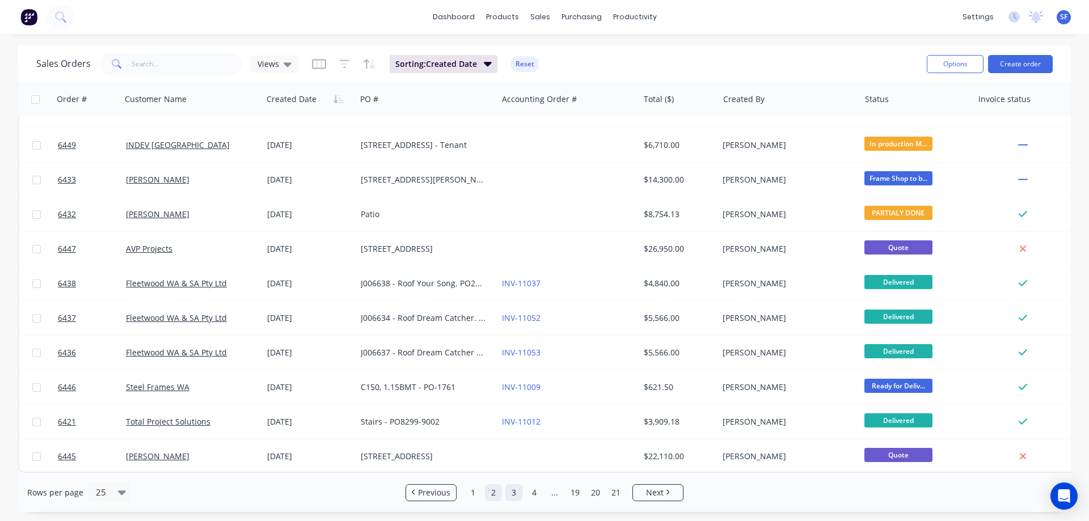
click at [512, 496] on link "3" at bounding box center [514, 493] width 17 height 17
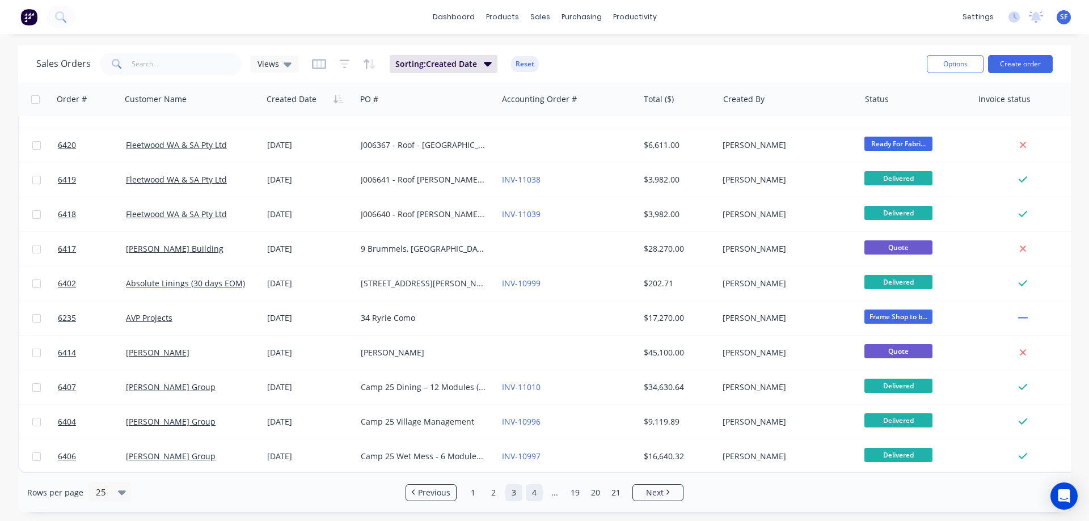
click at [535, 492] on link "4" at bounding box center [534, 493] width 17 height 17
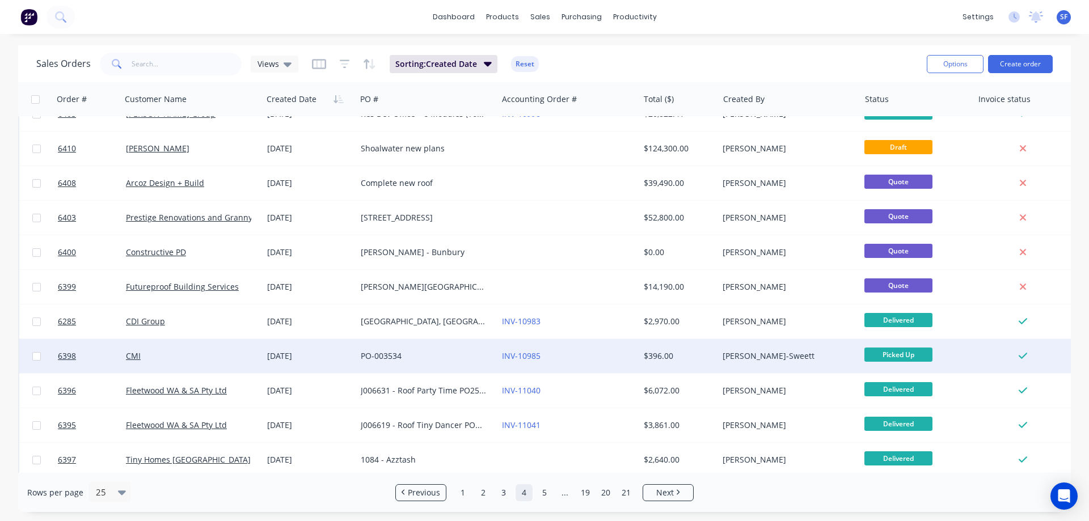
scroll to position [0, 0]
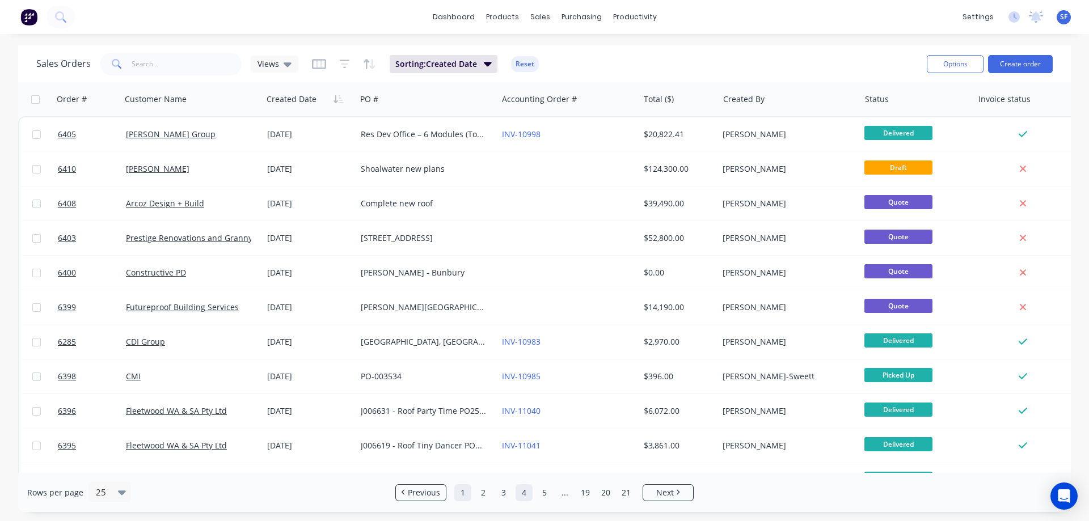
click at [465, 490] on link "1" at bounding box center [462, 493] width 17 height 17
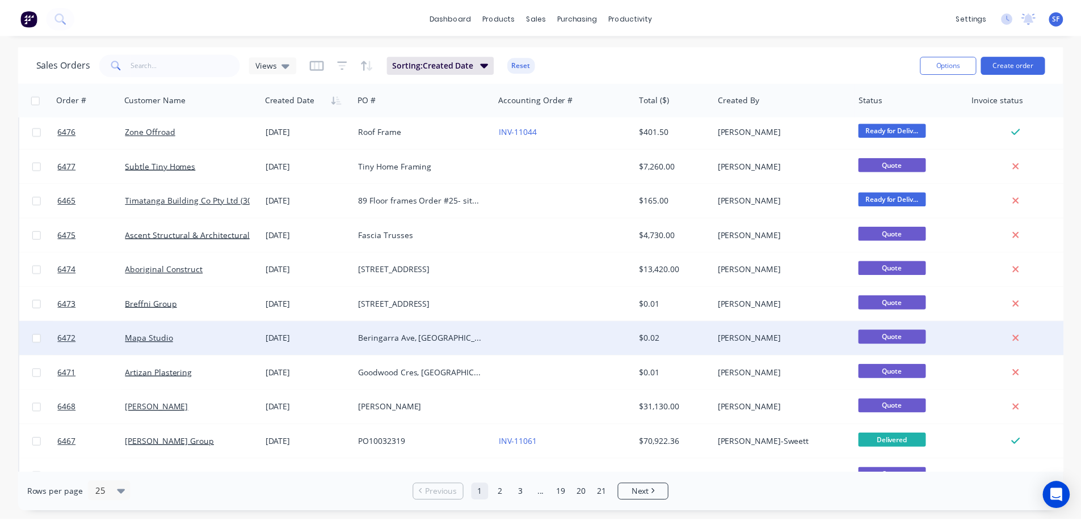
scroll to position [454, 0]
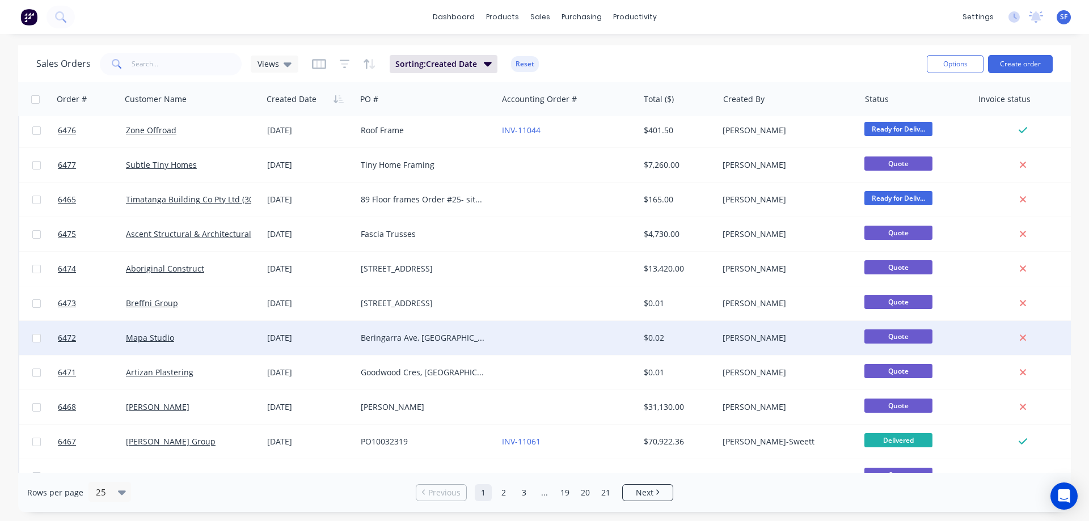
click at [468, 333] on div "Beringarra Ave, Malaga" at bounding box center [424, 337] width 126 height 11
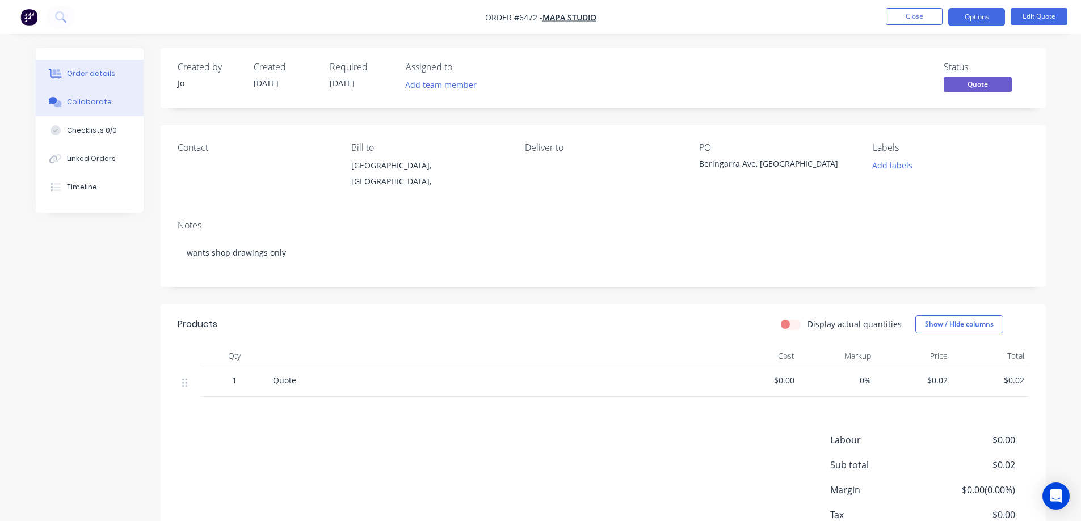
click at [98, 102] on div "Collaborate" at bounding box center [89, 102] width 45 height 10
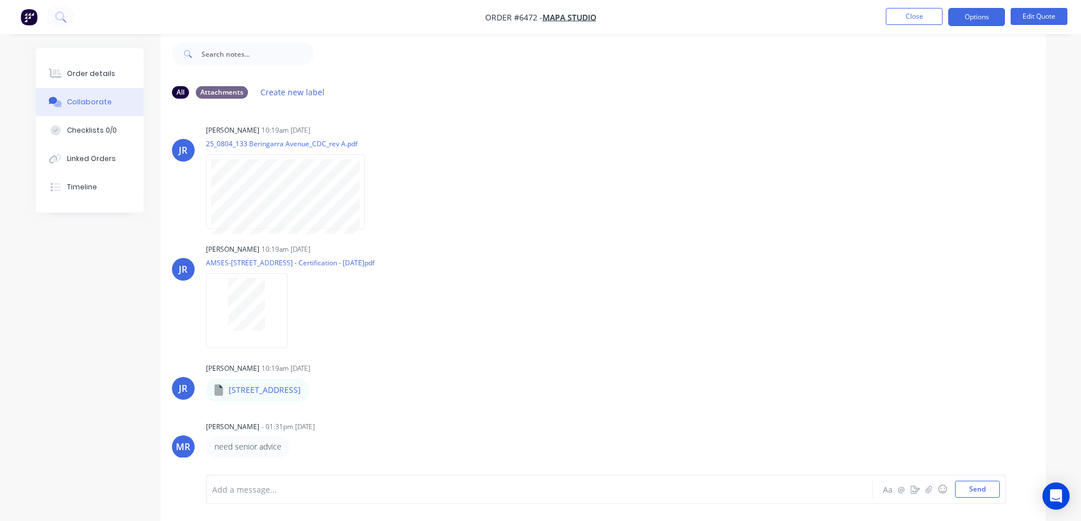
scroll to position [3, 0]
click at [904, 18] on button "Close" at bounding box center [914, 16] width 57 height 17
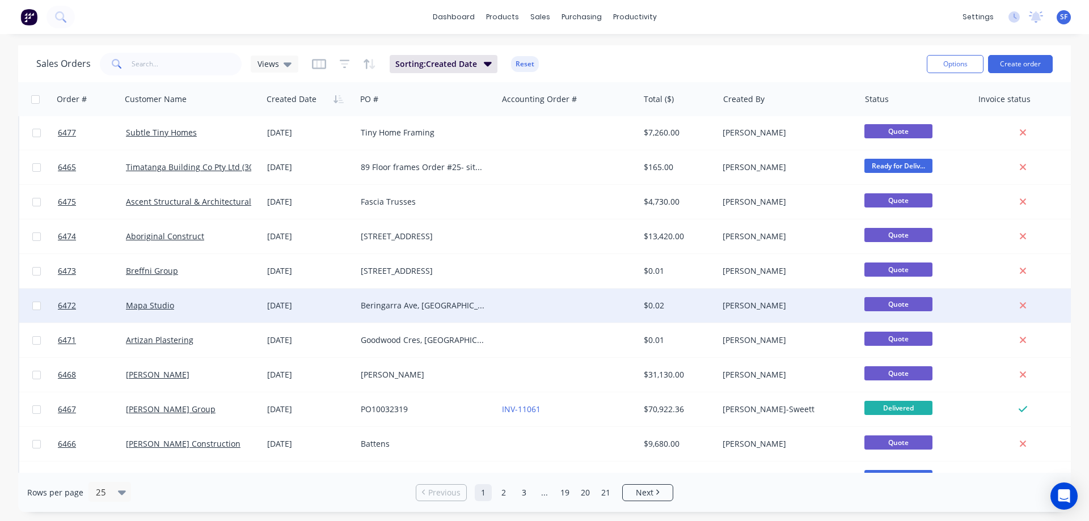
scroll to position [514, 0]
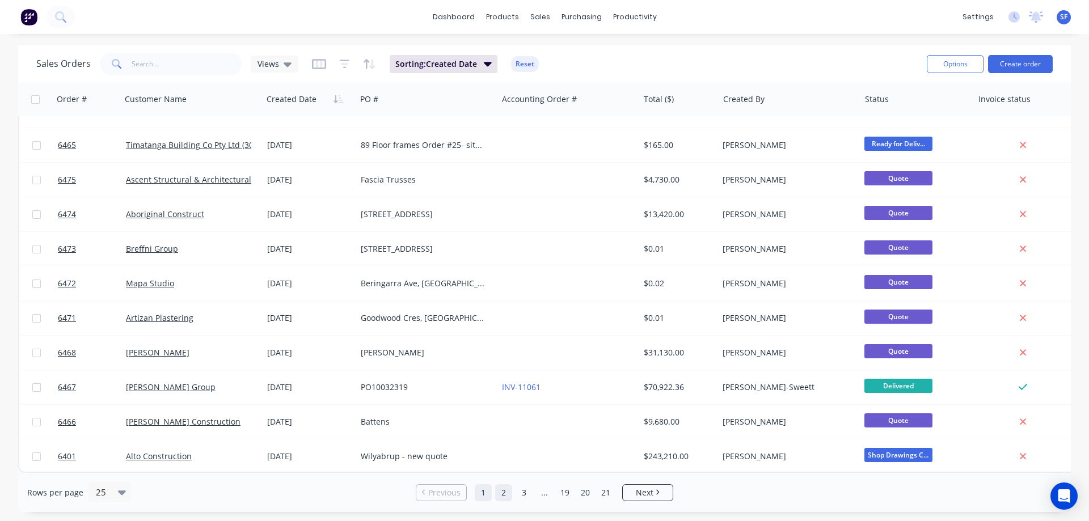
click at [502, 496] on link "2" at bounding box center [503, 493] width 17 height 17
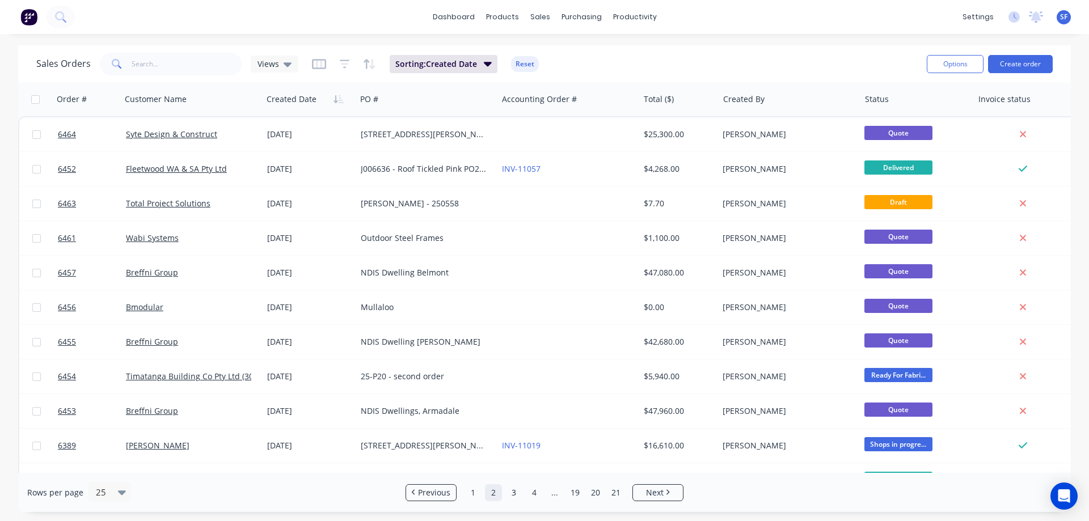
scroll to position [0, 16]
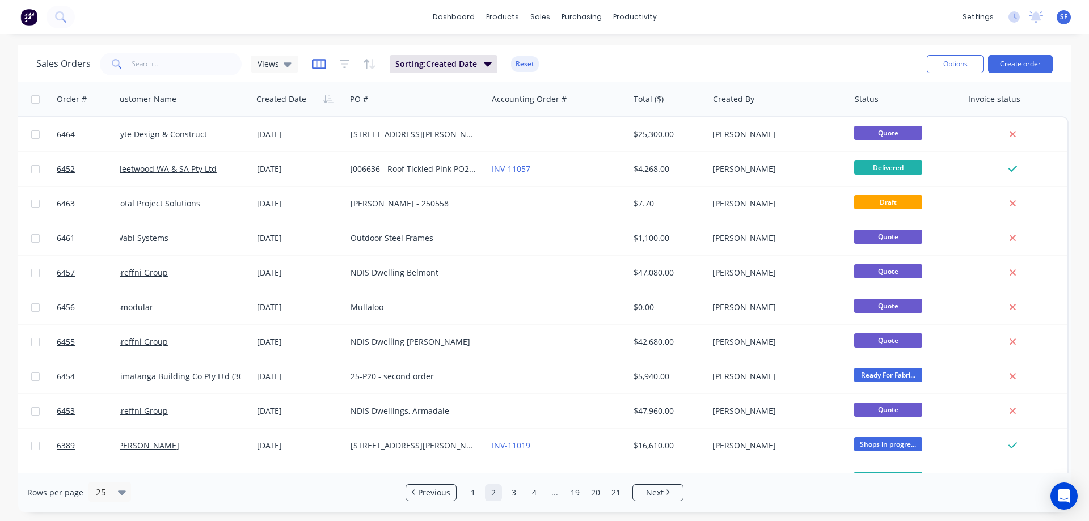
click at [314, 62] on icon "button" at bounding box center [319, 63] width 14 height 11
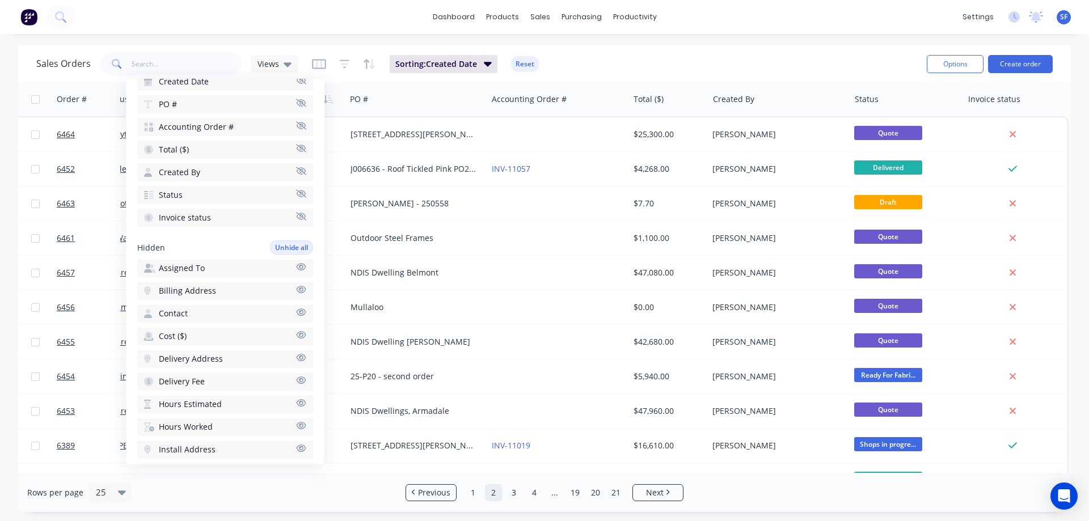
scroll to position [373, 0]
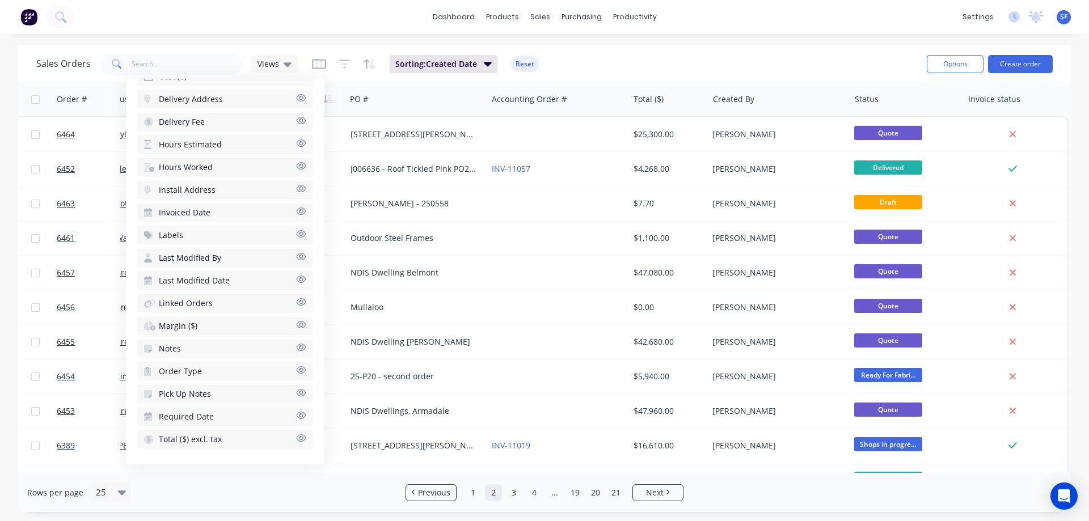
click at [189, 347] on button "Notes" at bounding box center [225, 349] width 176 height 18
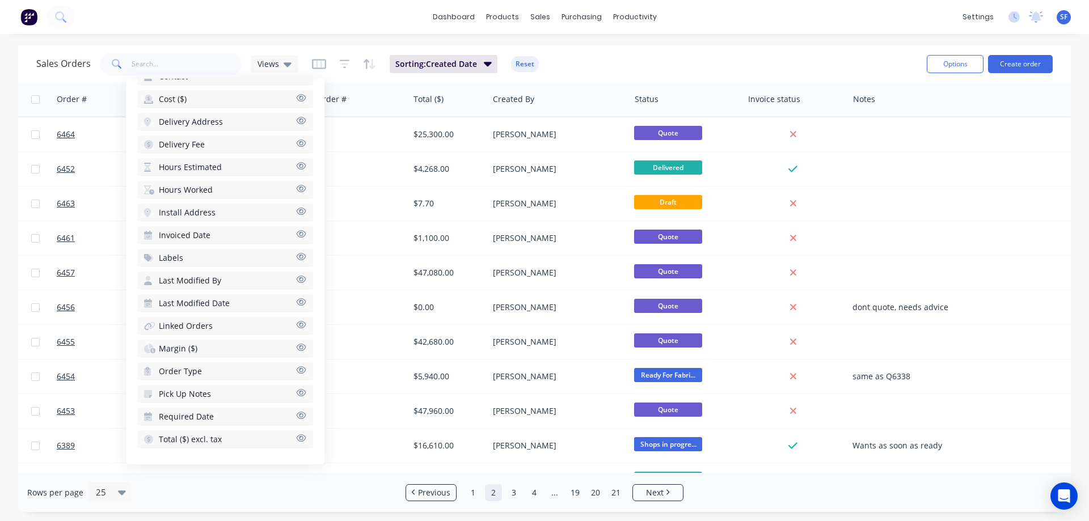
scroll to position [0, 243]
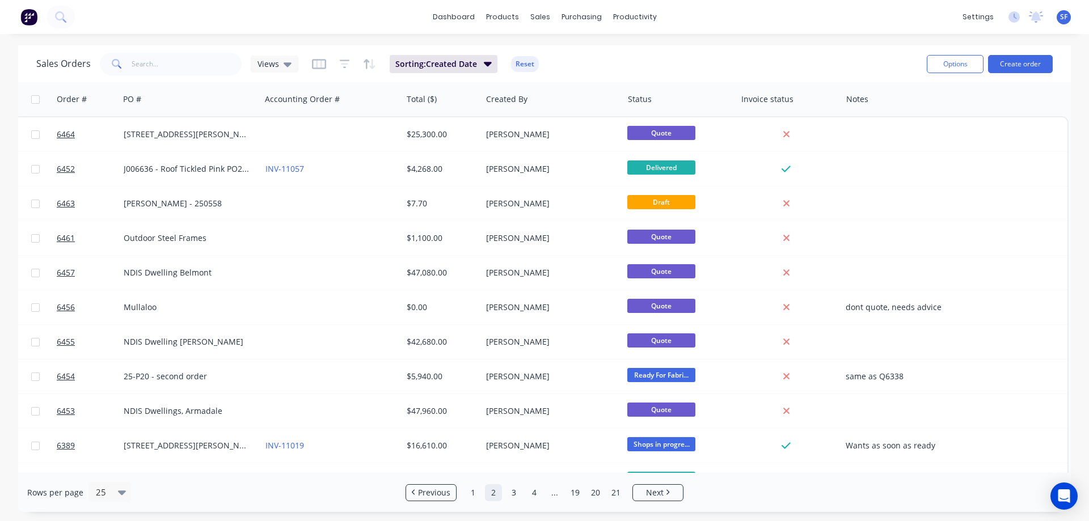
click at [276, 19] on div "dashboard products sales purchasing productivity dashboard products Product Cat…" at bounding box center [544, 17] width 1089 height 34
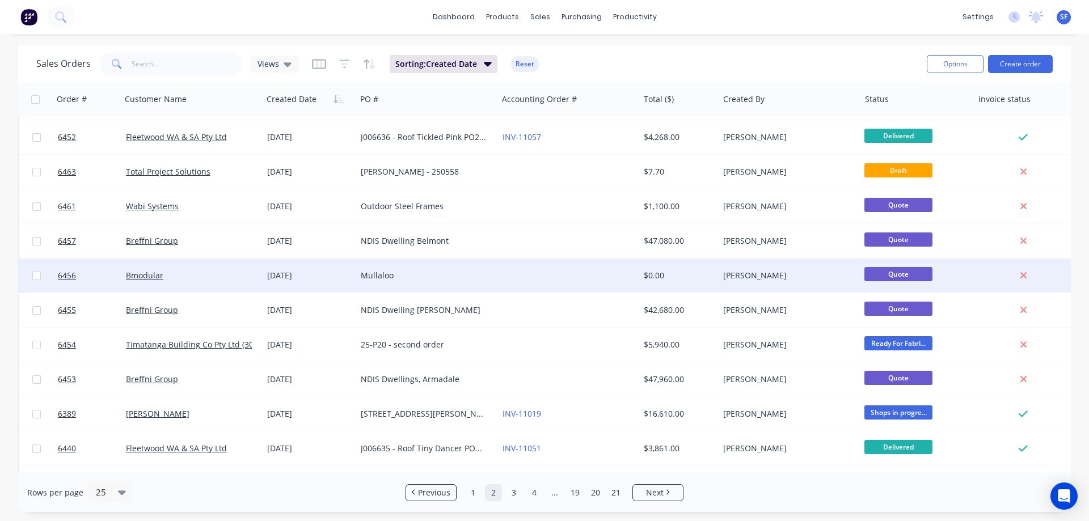
scroll to position [0, 0]
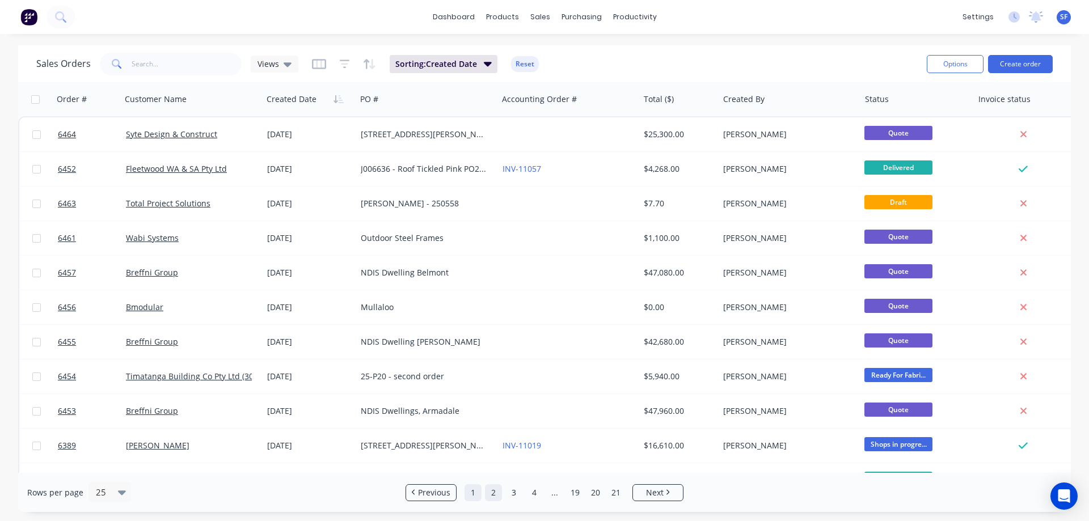
click at [473, 496] on link "1" at bounding box center [473, 493] width 17 height 17
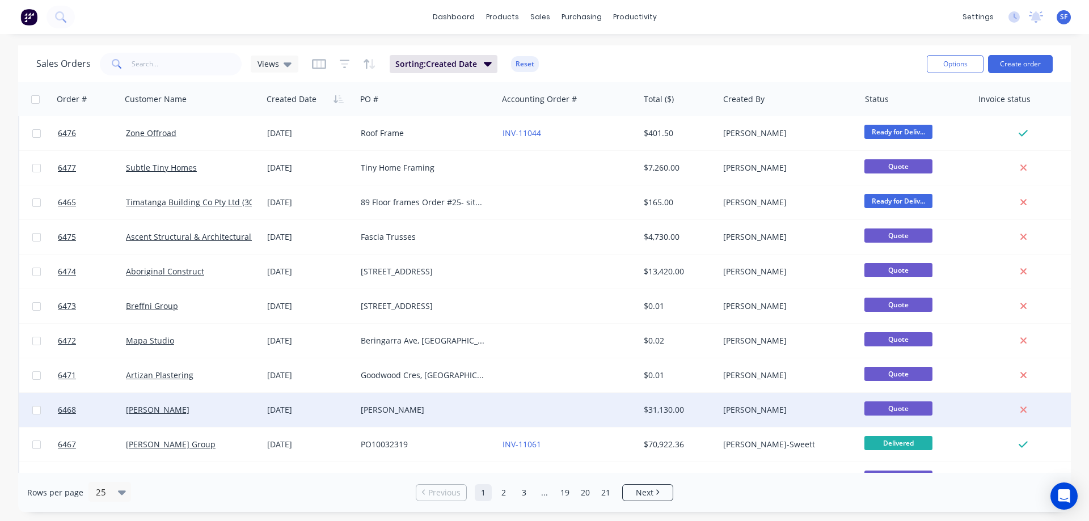
scroll to position [514, 0]
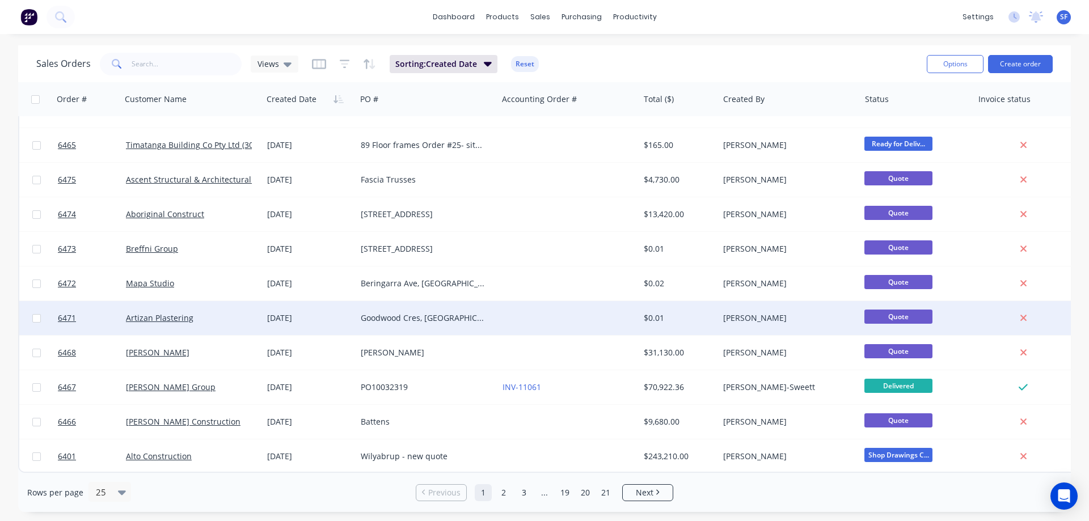
click at [384, 313] on div "Goodwood Cres, Ellenbrook" at bounding box center [424, 318] width 126 height 11
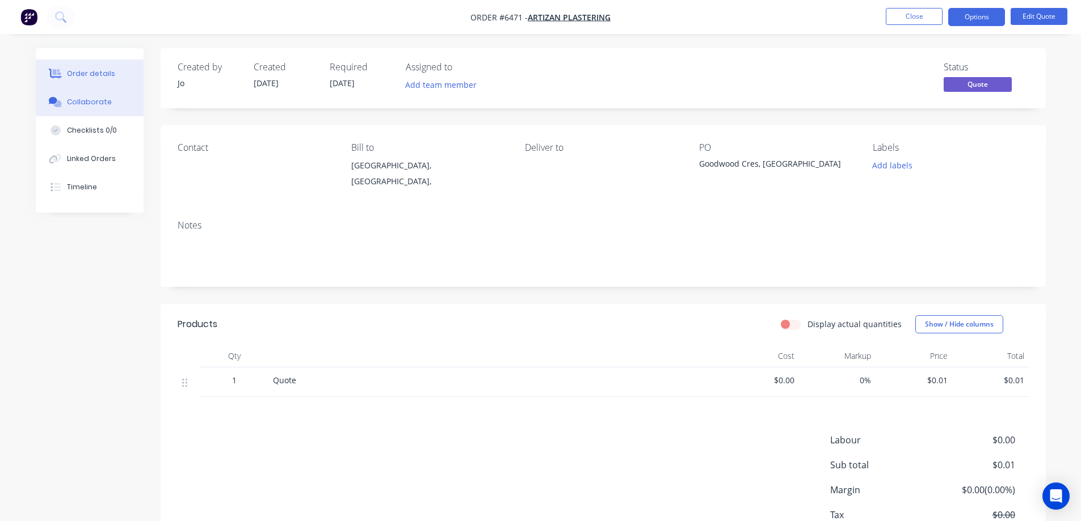
click at [75, 102] on div "Collaborate" at bounding box center [89, 102] width 45 height 10
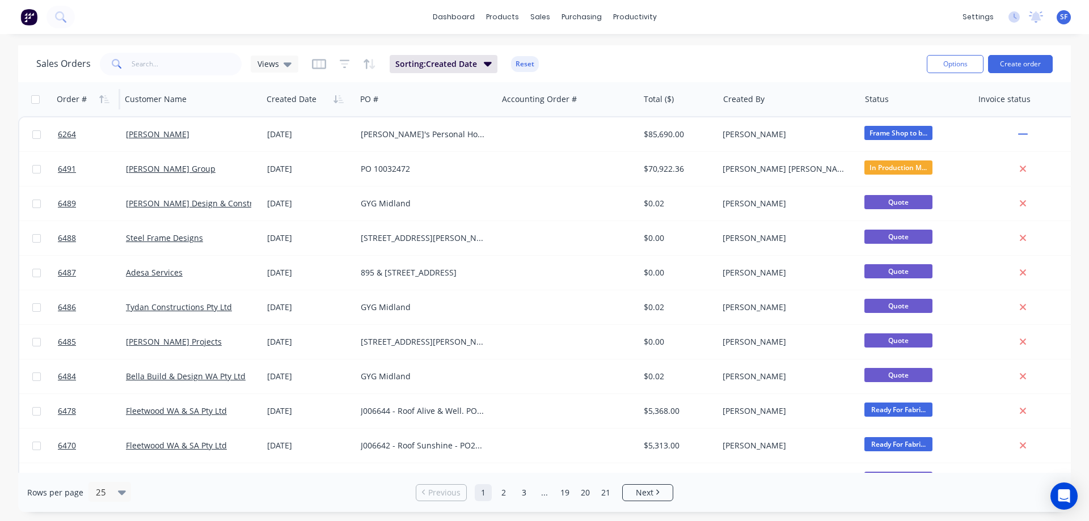
click at [60, 102] on div "Order #" at bounding box center [72, 99] width 30 height 11
click at [103, 97] on icon "button" at bounding box center [101, 99] width 4 height 8
click at [99, 103] on icon "button" at bounding box center [104, 99] width 10 height 9
click at [481, 61] on button "Sorting: Created Date" at bounding box center [444, 64] width 108 height 18
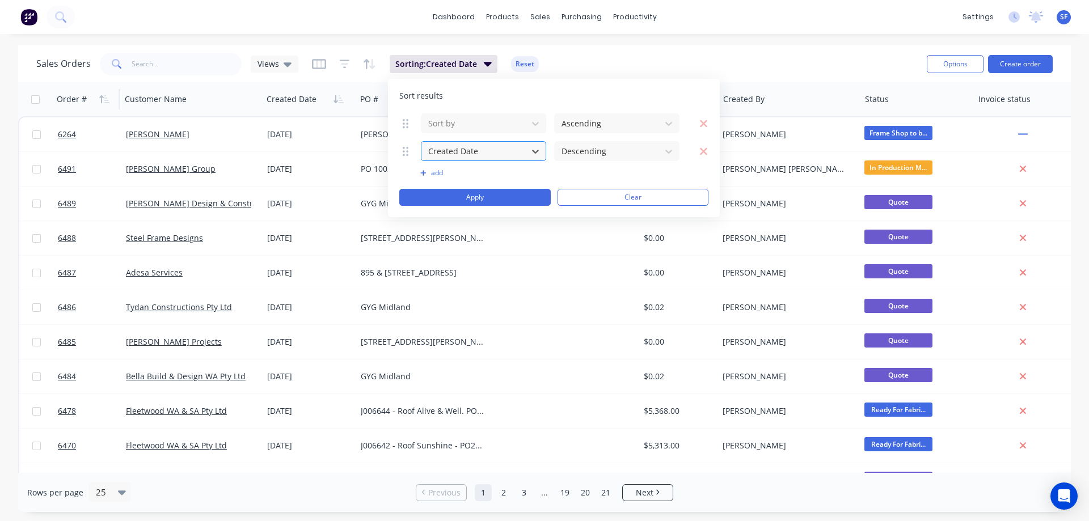
click at [524, 149] on div "Created Date" at bounding box center [475, 151] width 102 height 19
click at [491, 192] on button "Apply" at bounding box center [474, 197] width 151 height 17
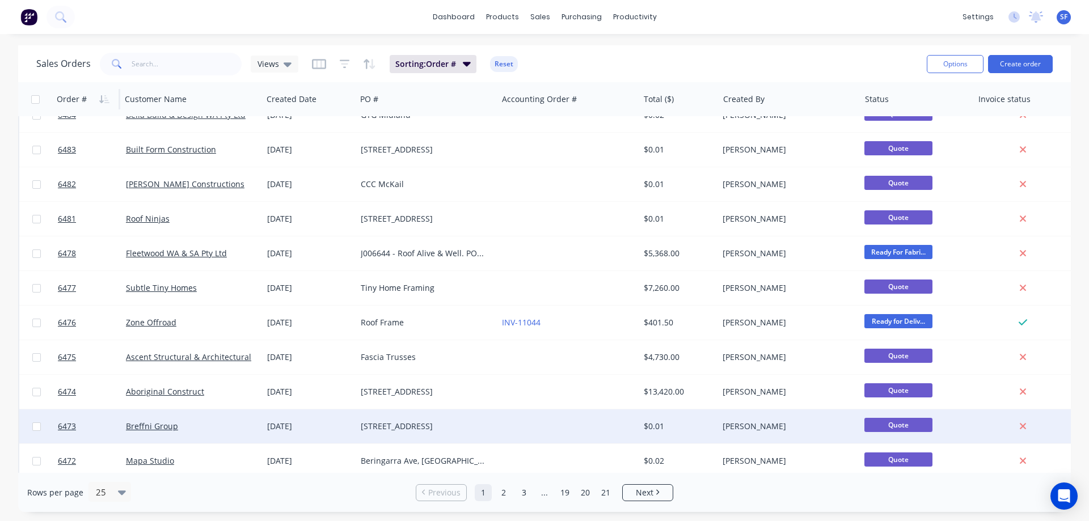
scroll to position [284, 0]
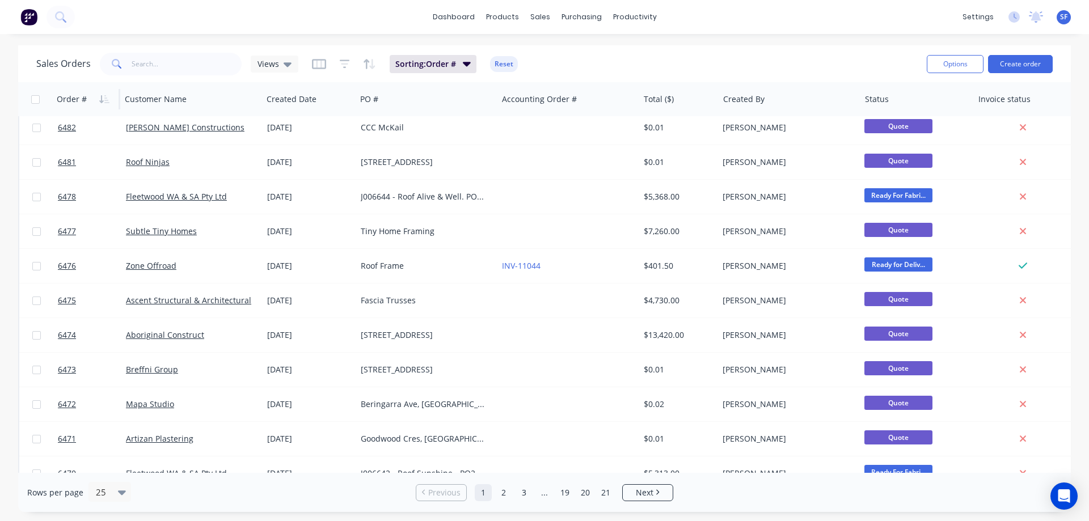
click at [977, 475] on div "Rows per page 25 Previous 1 2 3 ... 19 20 21 Next" at bounding box center [544, 492] width 1053 height 39
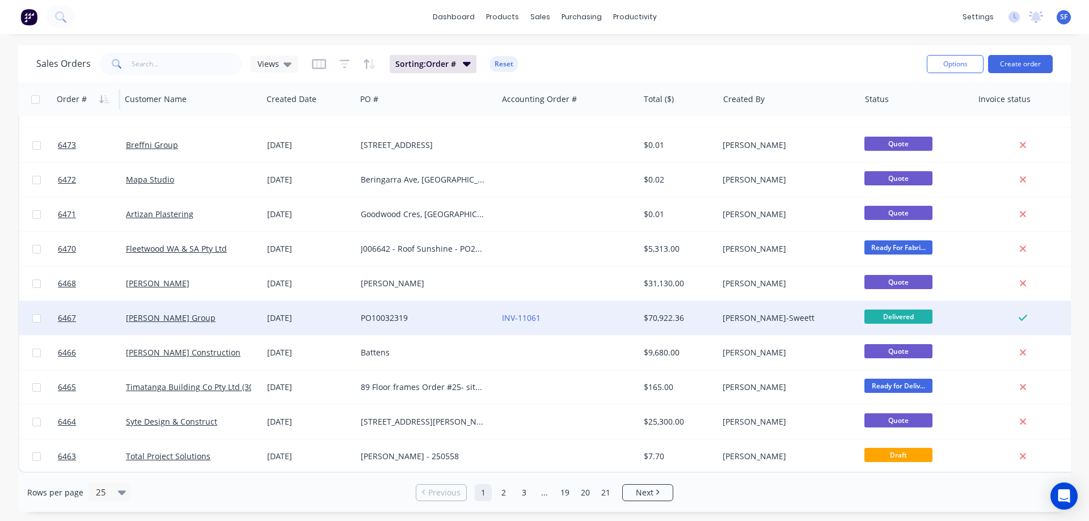
scroll to position [514, 0]
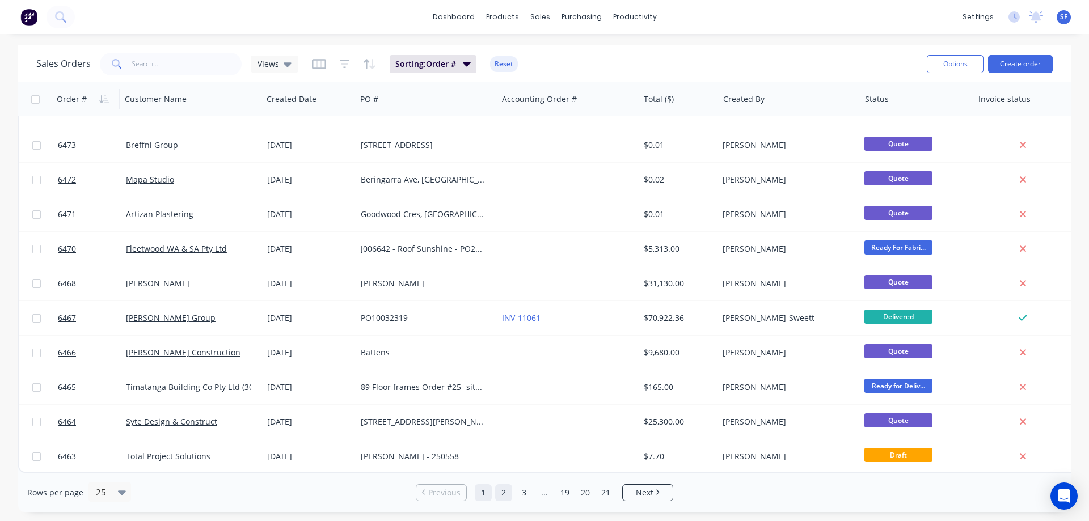
click at [506, 490] on link "2" at bounding box center [503, 493] width 17 height 17
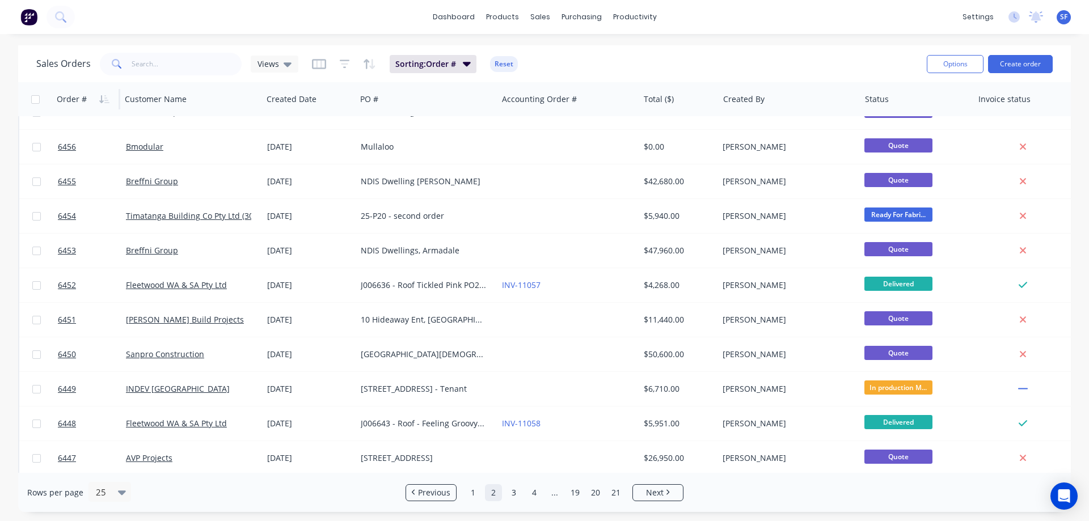
scroll to position [49, 0]
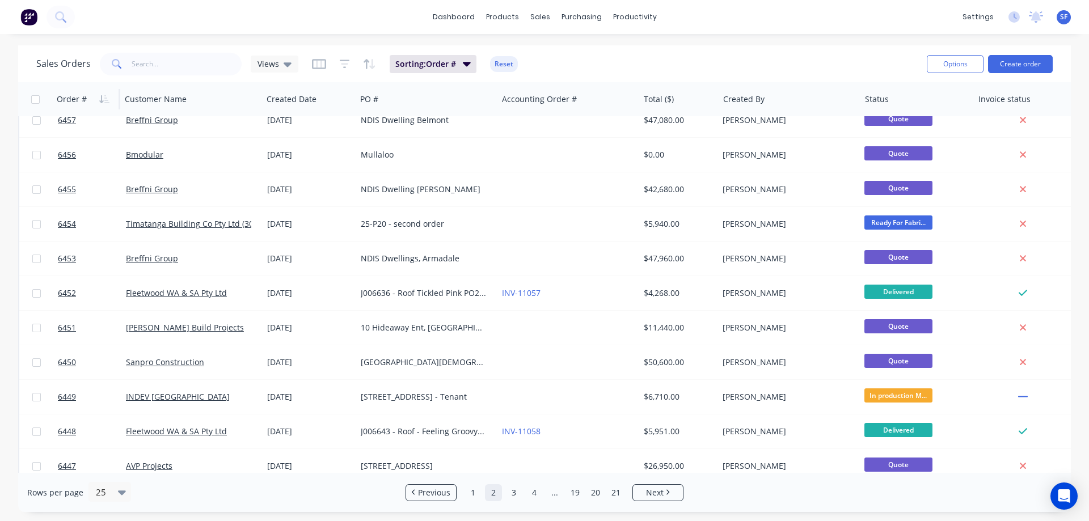
click at [85, 99] on div "Order #" at bounding box center [72, 99] width 30 height 11
click at [476, 495] on link "1" at bounding box center [473, 493] width 17 height 17
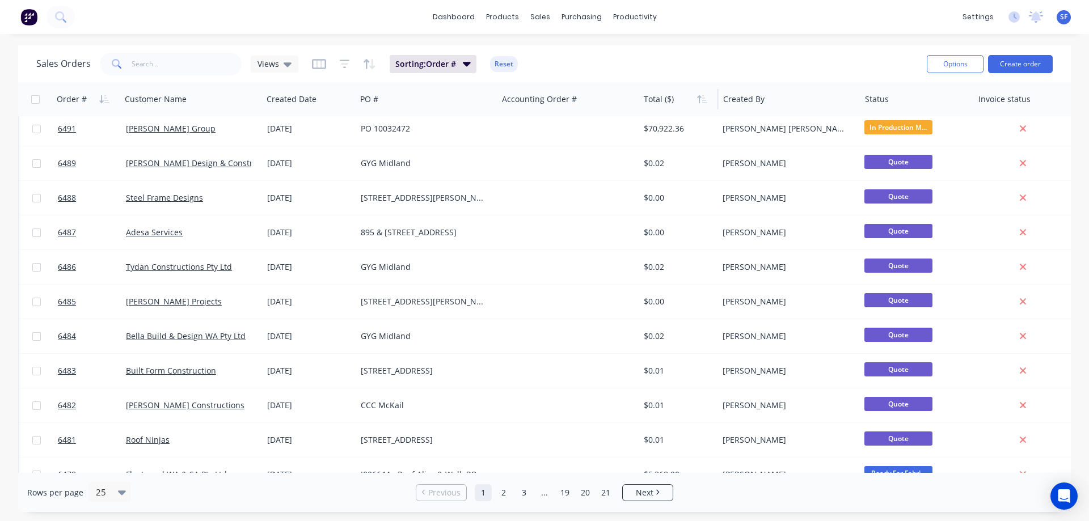
scroll to position [0, 0]
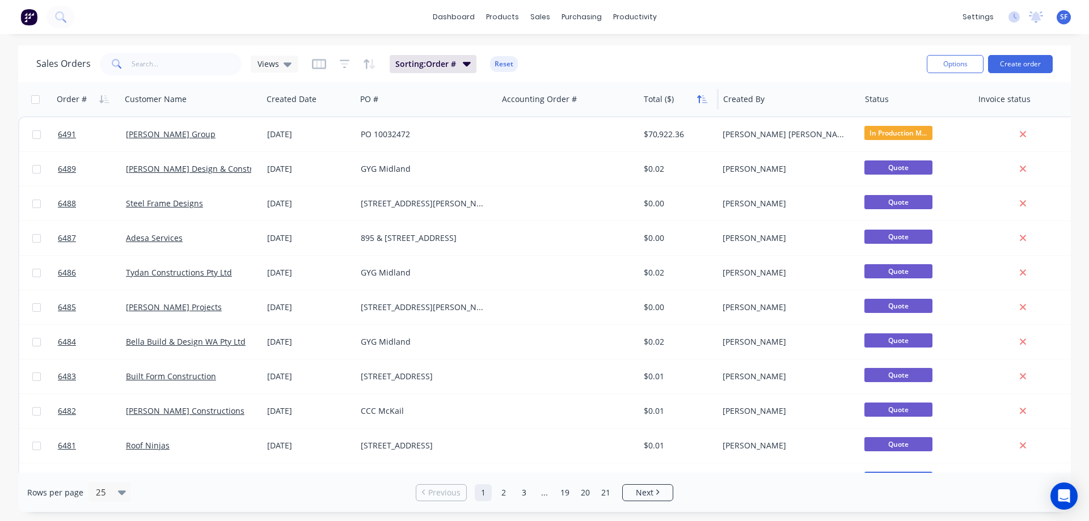
click at [700, 98] on icon "button" at bounding box center [702, 99] width 10 height 9
click at [698, 95] on icon "button" at bounding box center [702, 99] width 10 height 9
click at [499, 61] on icon "button" at bounding box center [503, 63] width 8 height 12
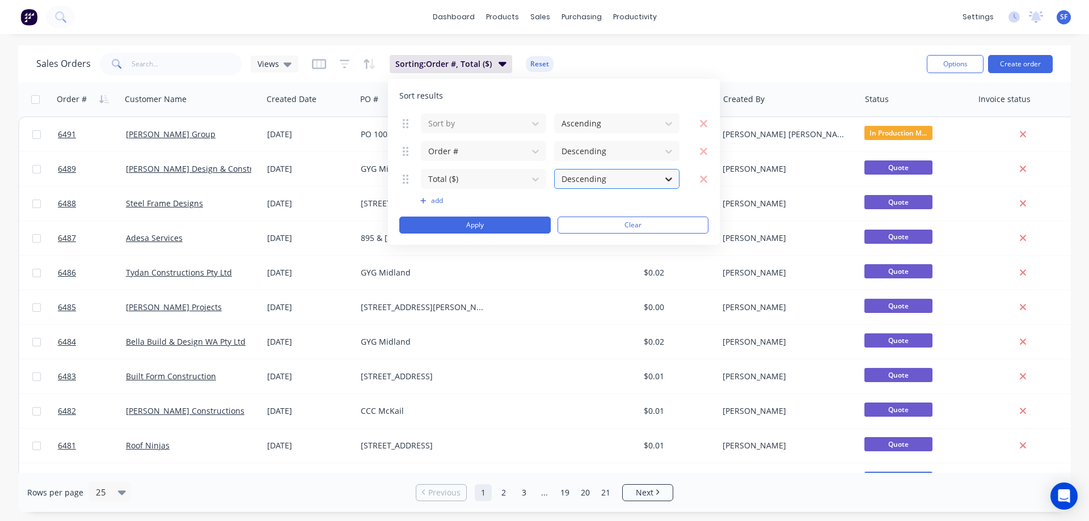
click at [674, 179] on icon at bounding box center [668, 179] width 11 height 11
click at [517, 225] on button "Apply" at bounding box center [474, 225] width 151 height 17
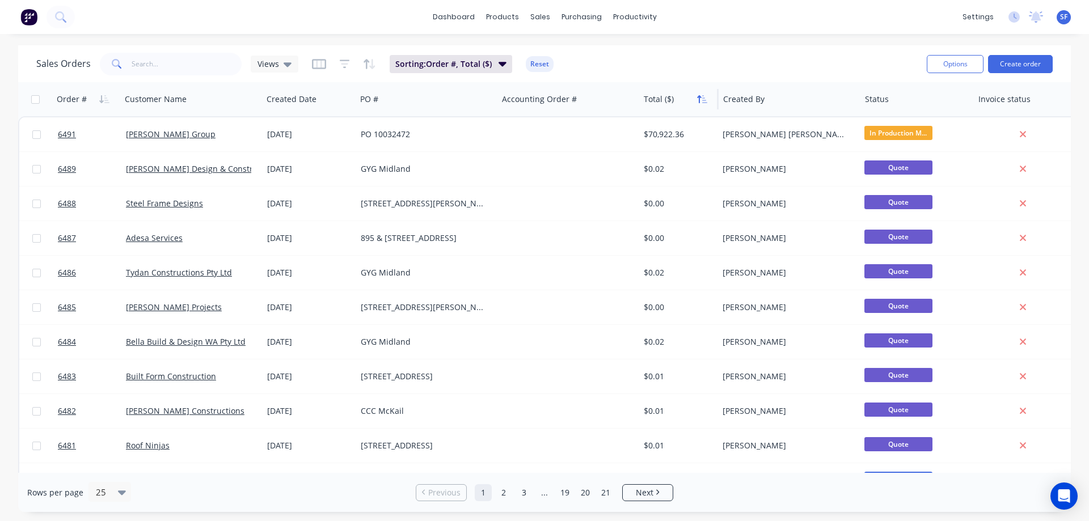
click at [697, 106] on button "button" at bounding box center [702, 99] width 17 height 17
click at [709, 106] on button "button" at bounding box center [702, 99] width 17 height 17
click at [705, 97] on icon "button" at bounding box center [702, 99] width 10 height 9
click at [503, 63] on icon "button" at bounding box center [503, 64] width 8 height 5
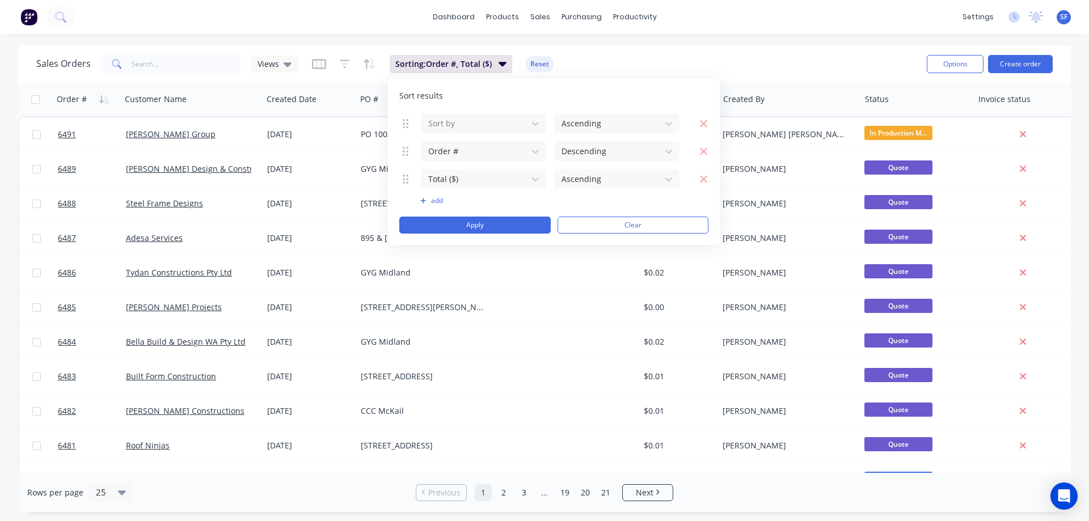
click at [664, 53] on div "Sales Orders Views Sorting: Order #, Total ($) Reset" at bounding box center [477, 64] width 882 height 28
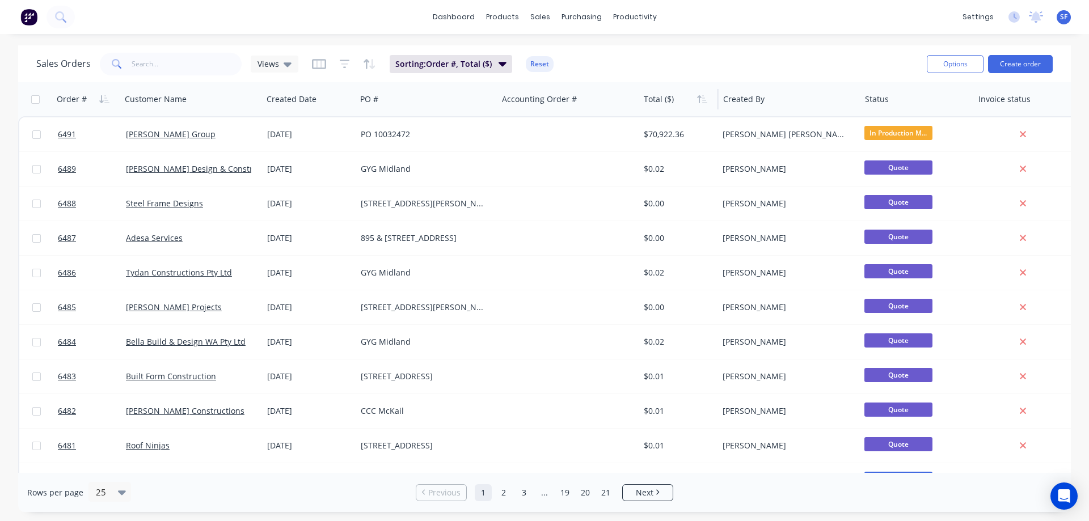
click at [675, 100] on div at bounding box center [677, 99] width 67 height 23
click at [504, 66] on icon "button" at bounding box center [503, 63] width 8 height 12
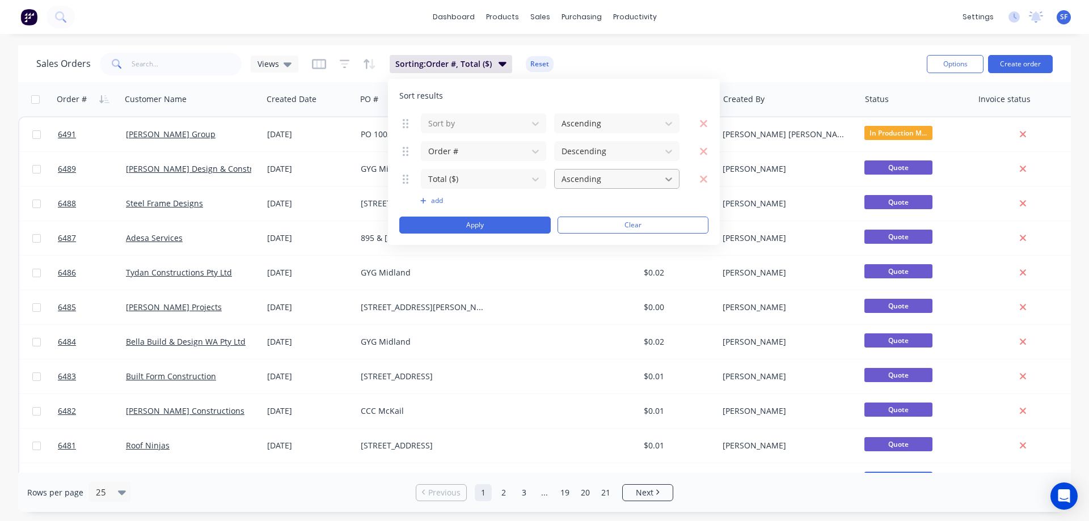
click at [676, 183] on div at bounding box center [669, 179] width 20 height 20
click at [507, 225] on button "Apply" at bounding box center [474, 225] width 151 height 17
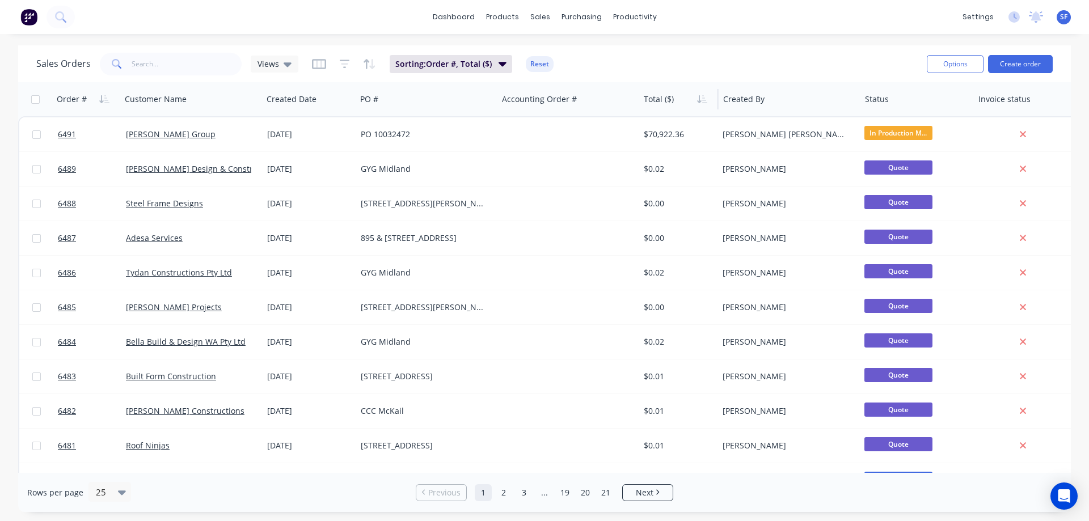
click at [672, 99] on div at bounding box center [677, 99] width 67 height 23
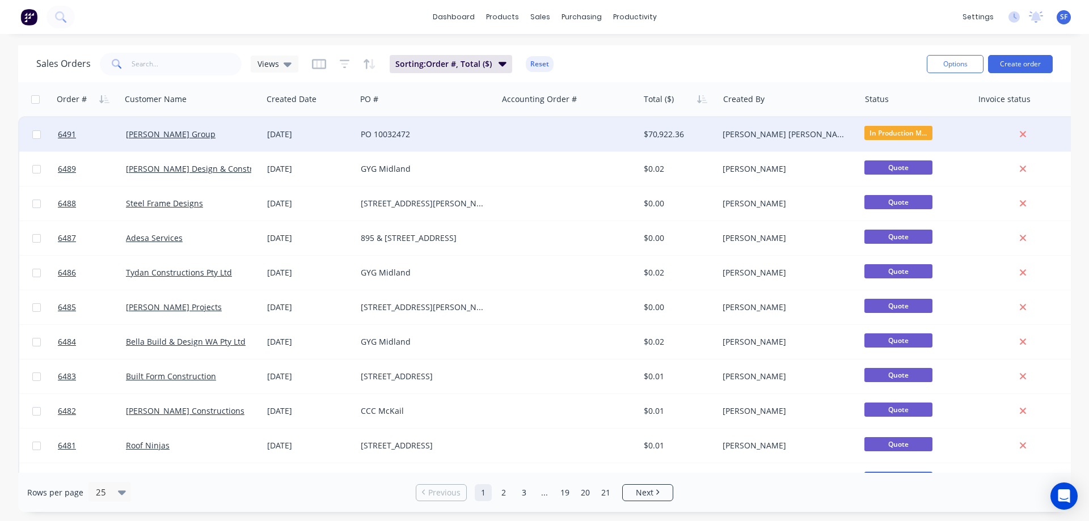
click at [672, 132] on div "$70,922.36" at bounding box center [677, 134] width 66 height 11
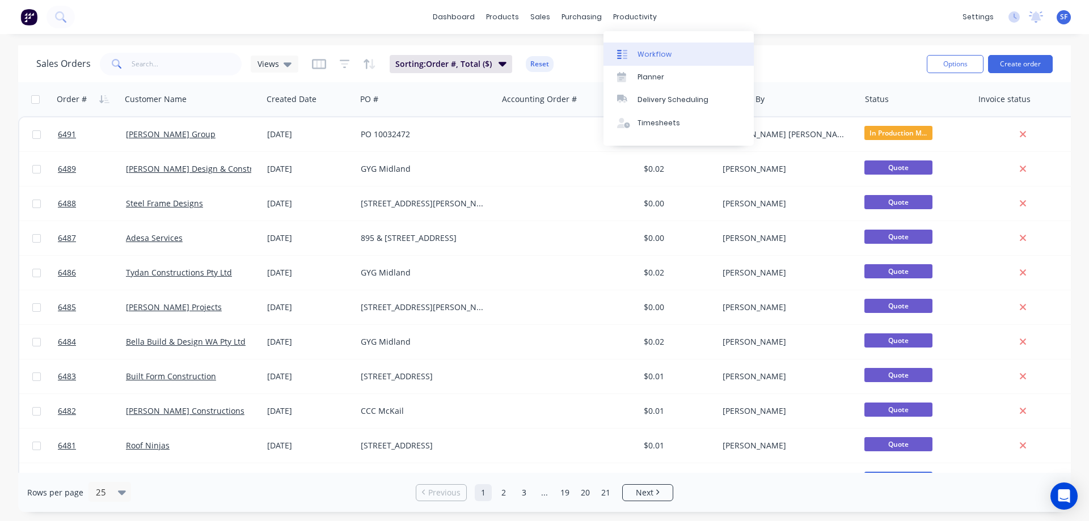
click at [649, 52] on div "Workflow" at bounding box center [655, 54] width 34 height 10
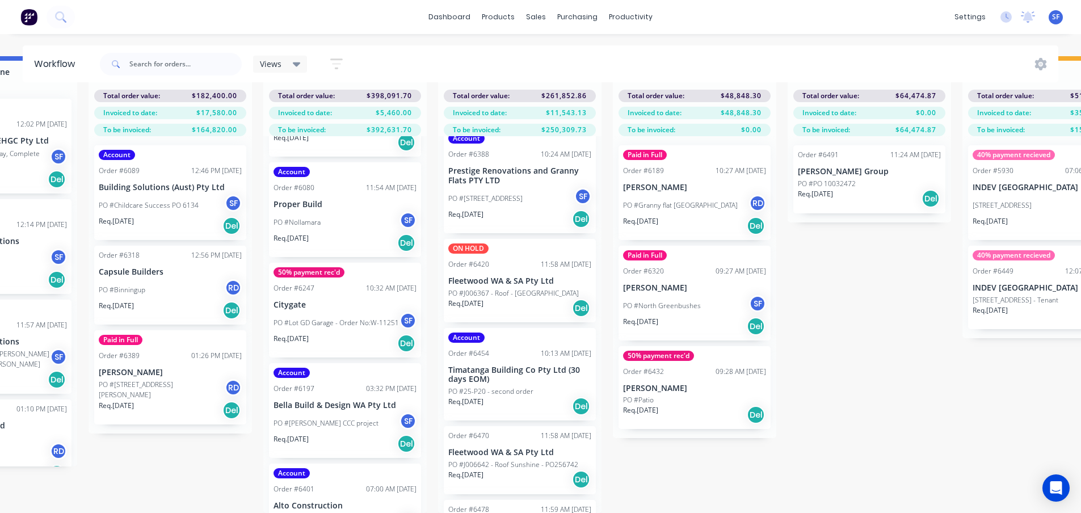
scroll to position [473, 0]
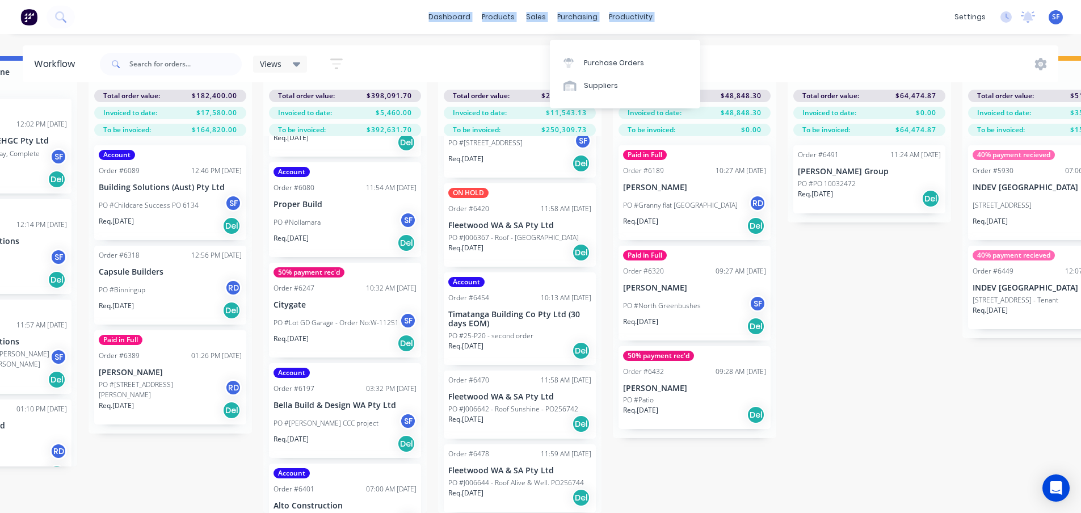
drag, startPoint x: 772, startPoint y: 10, endPoint x: 99, endPoint y: 15, distance: 673.5
click at [99, 15] on div "dashboard products sales purchasing productivity dashboard products Product Cat…" at bounding box center [540, 17] width 1081 height 34
